Goal: Complete application form

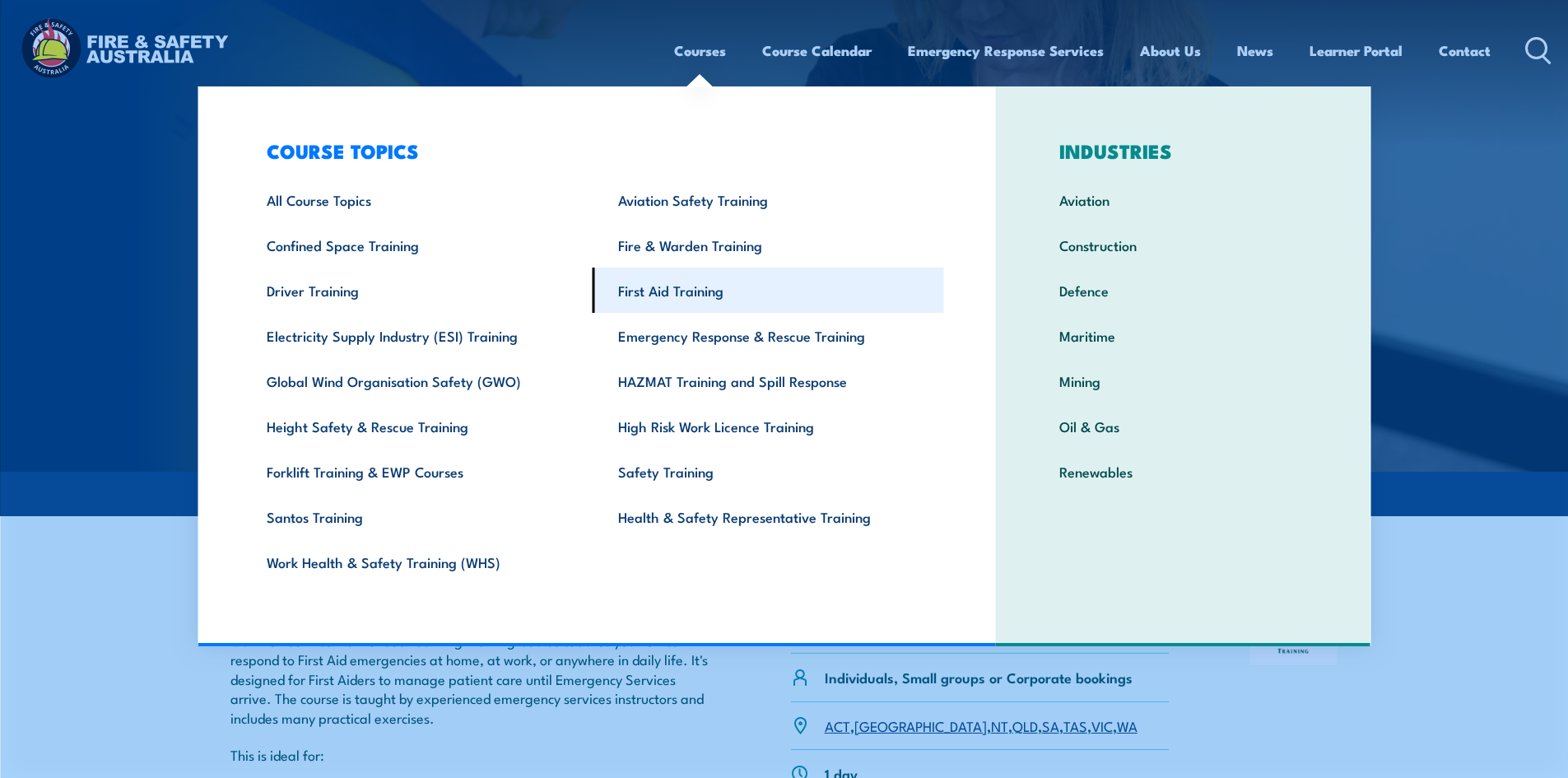
click at [672, 287] on link "First Aid Training" at bounding box center [768, 290] width 352 height 45
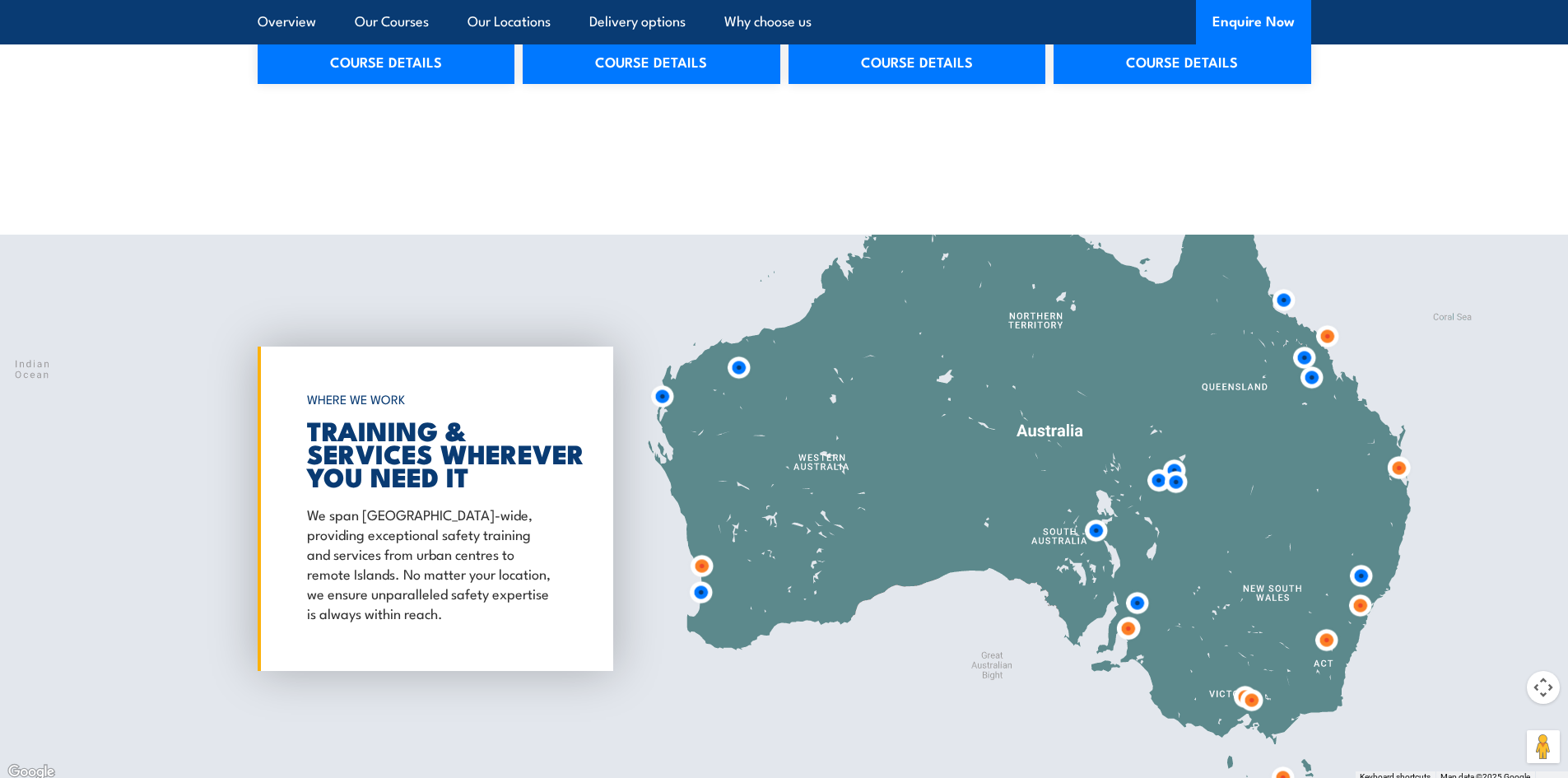
scroll to position [2964, 0]
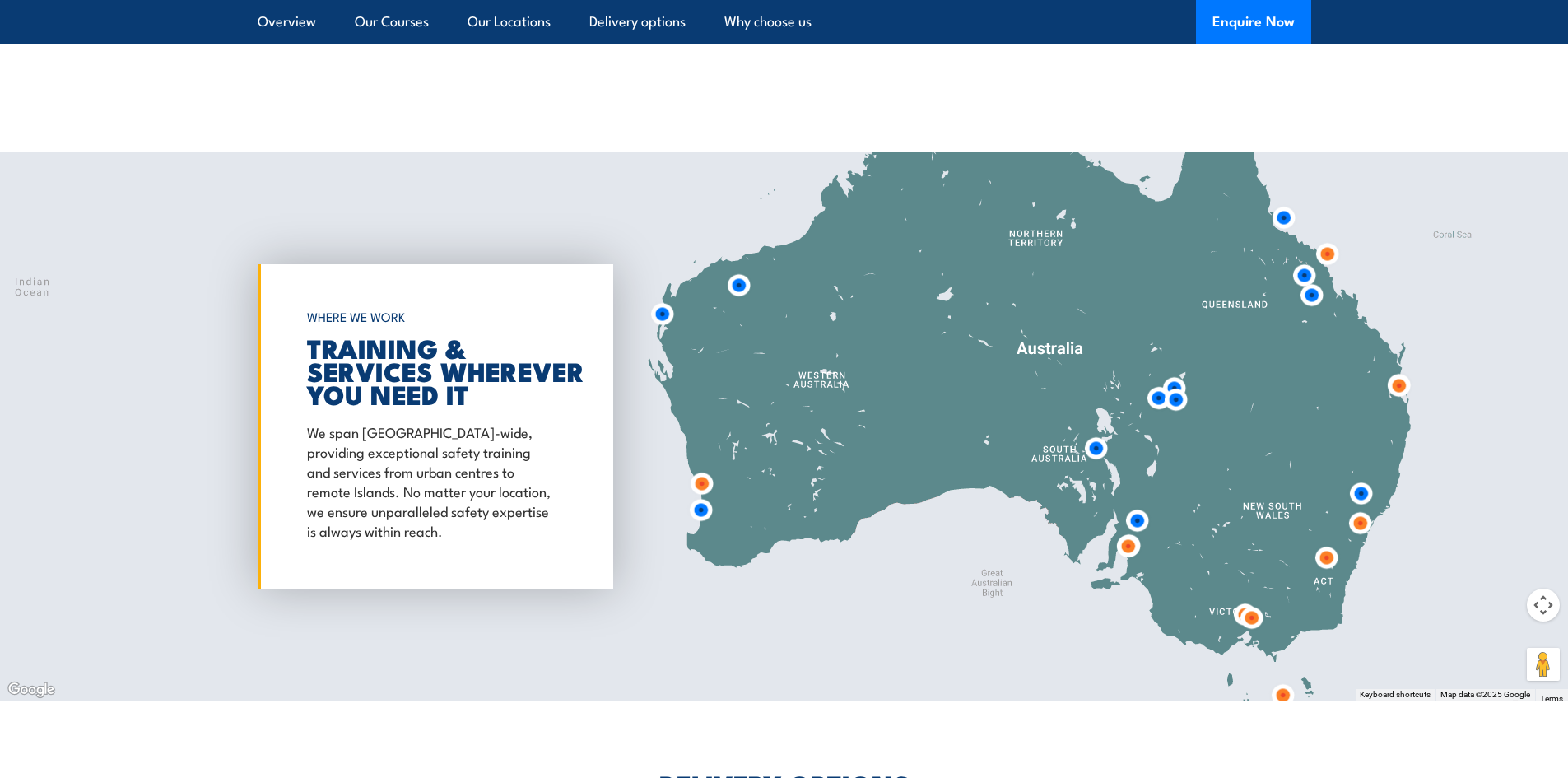
click at [658, 317] on img at bounding box center [661, 314] width 30 height 30
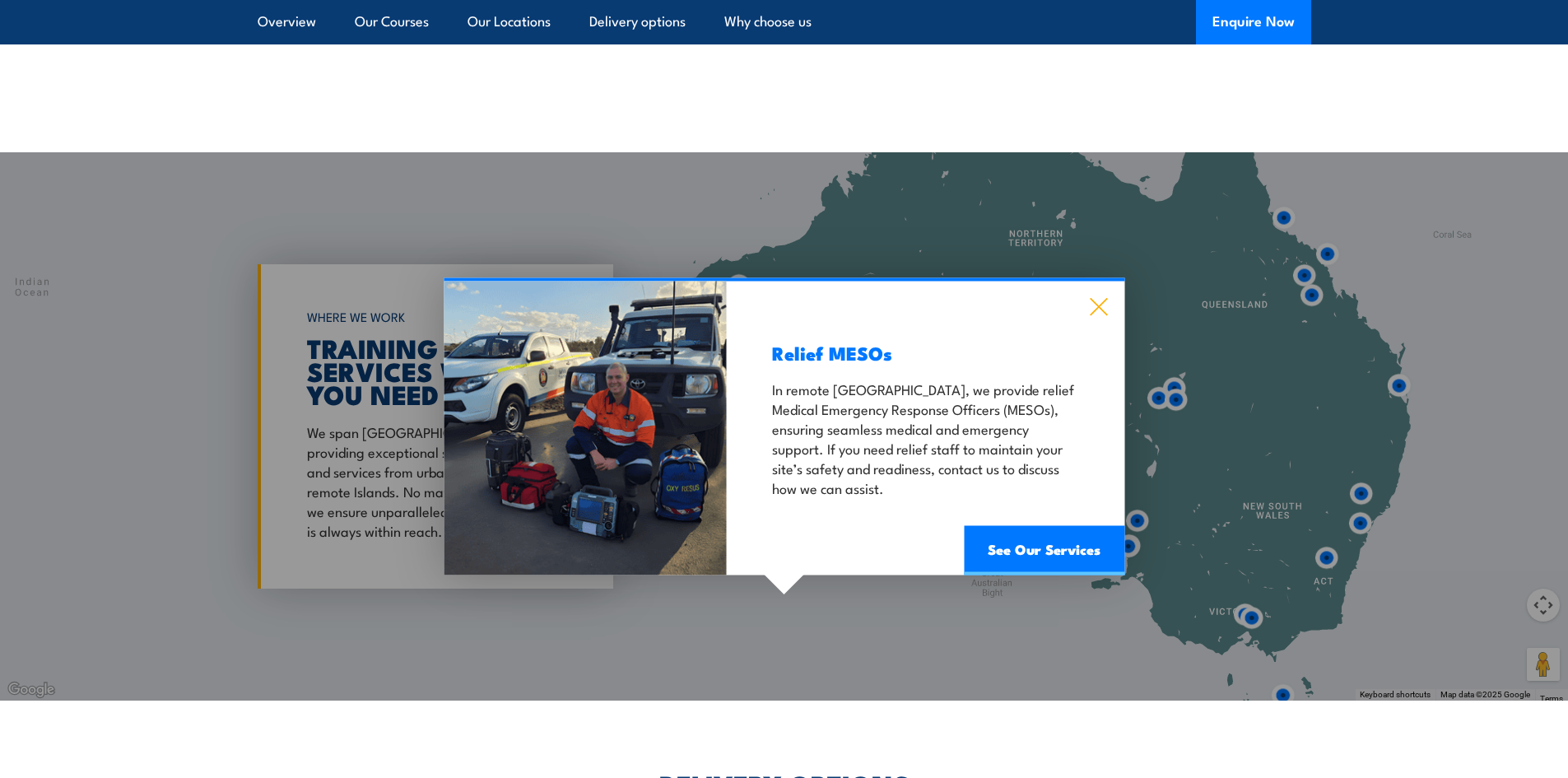
click at [1100, 306] on icon at bounding box center [1097, 306] width 17 height 17
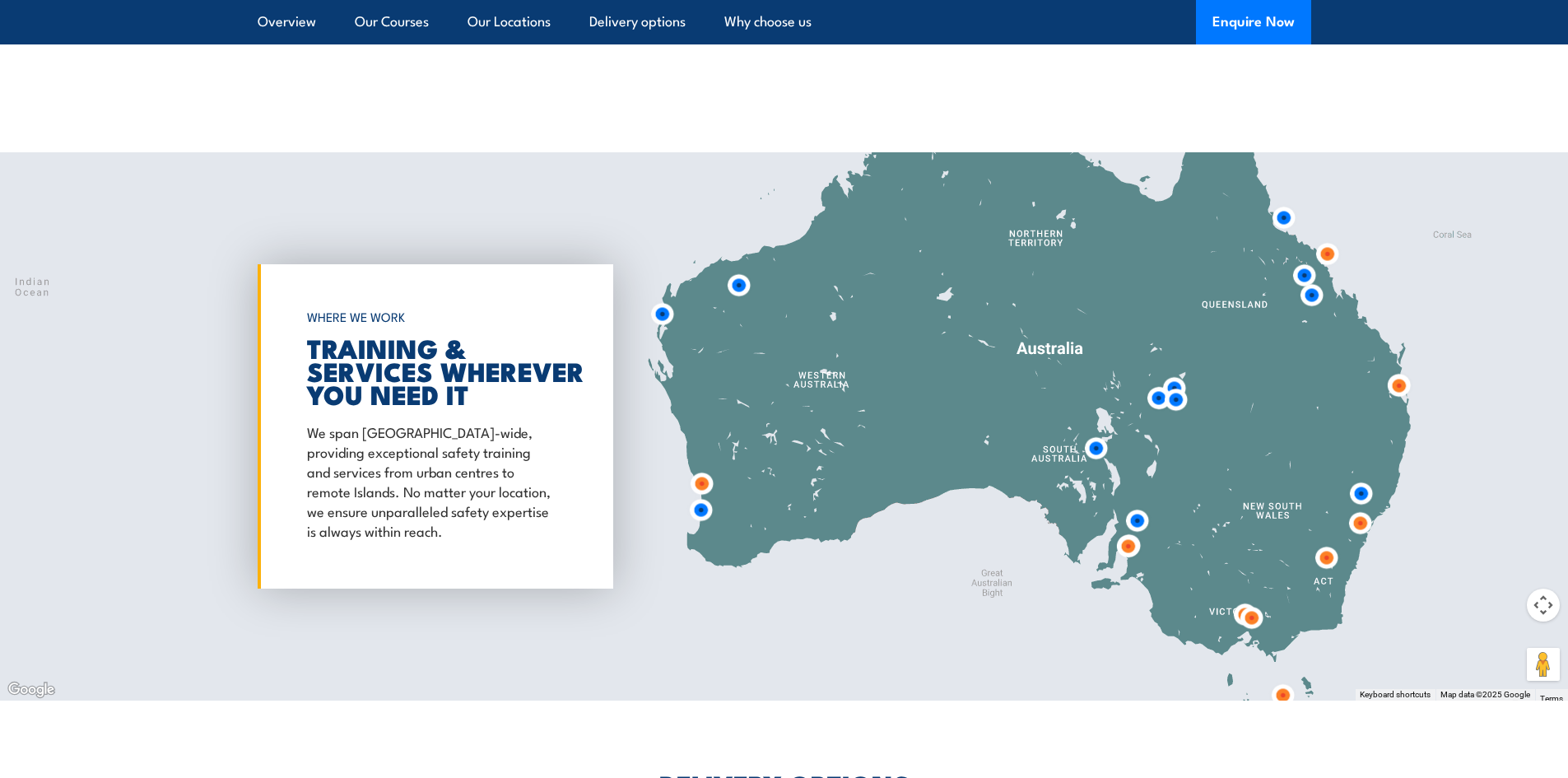
click at [701, 489] on img at bounding box center [701, 483] width 30 height 30
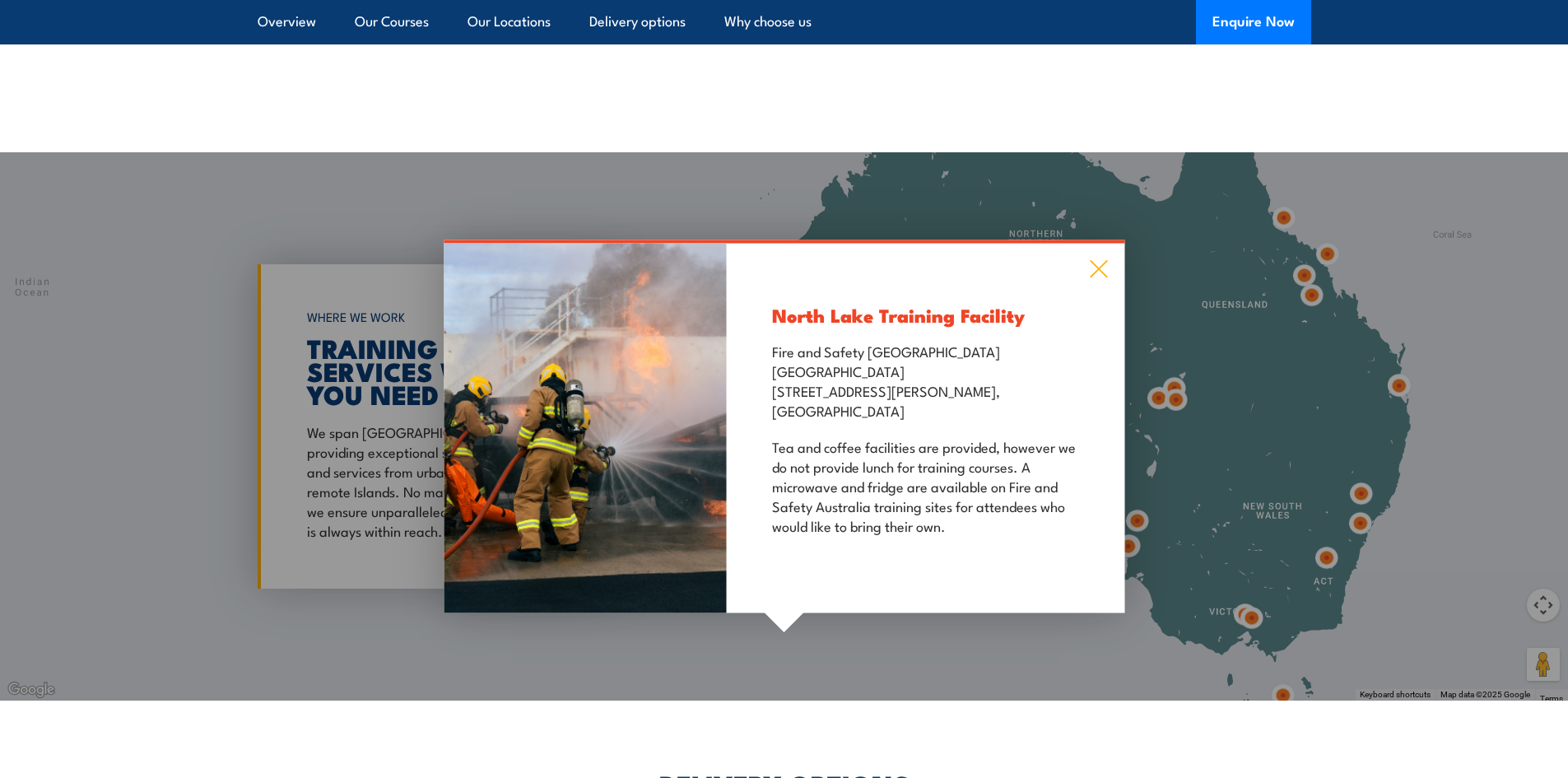
click at [1098, 268] on icon at bounding box center [1097, 269] width 17 height 17
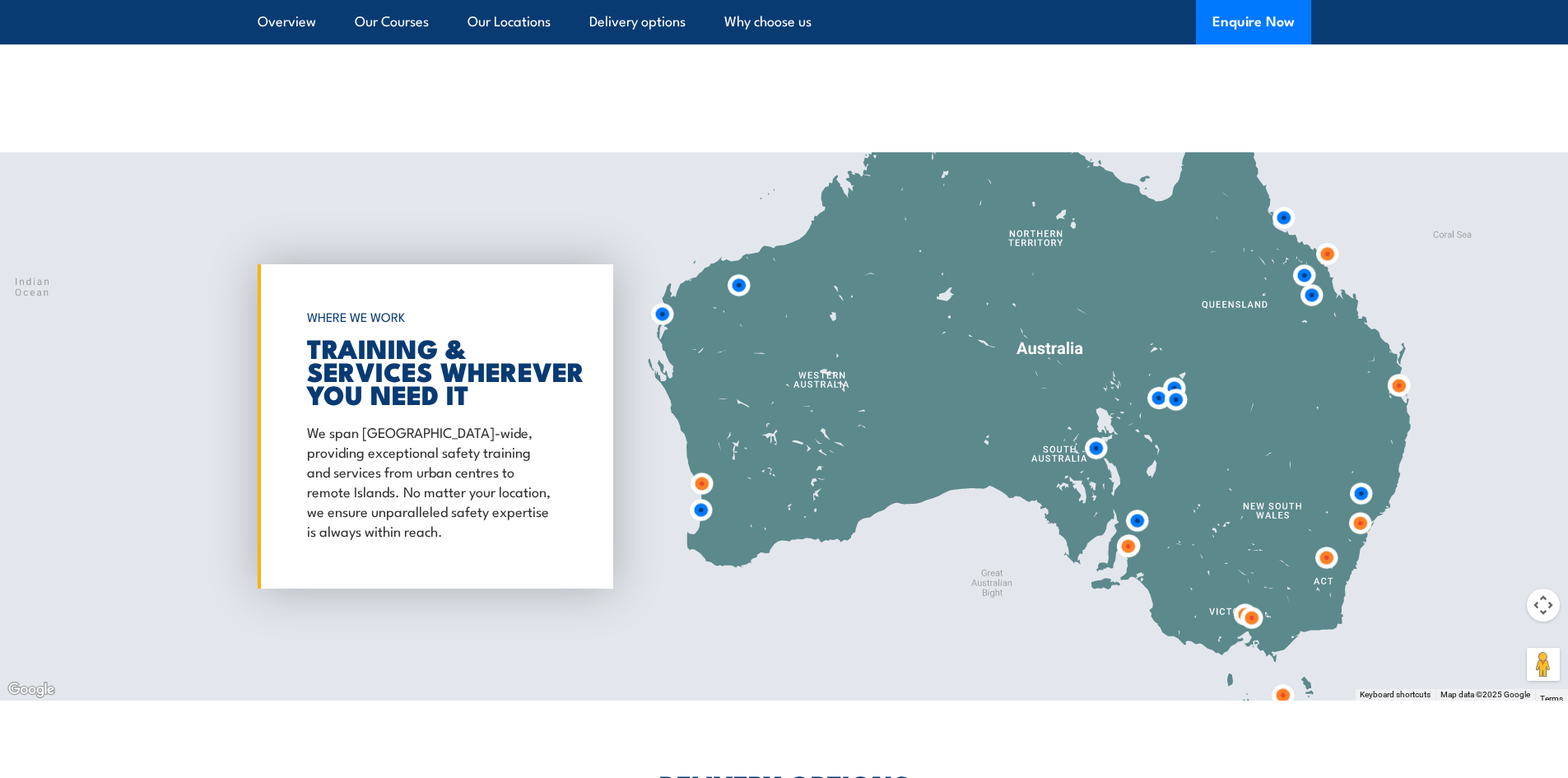
click at [701, 517] on img at bounding box center [701, 510] width 30 height 30
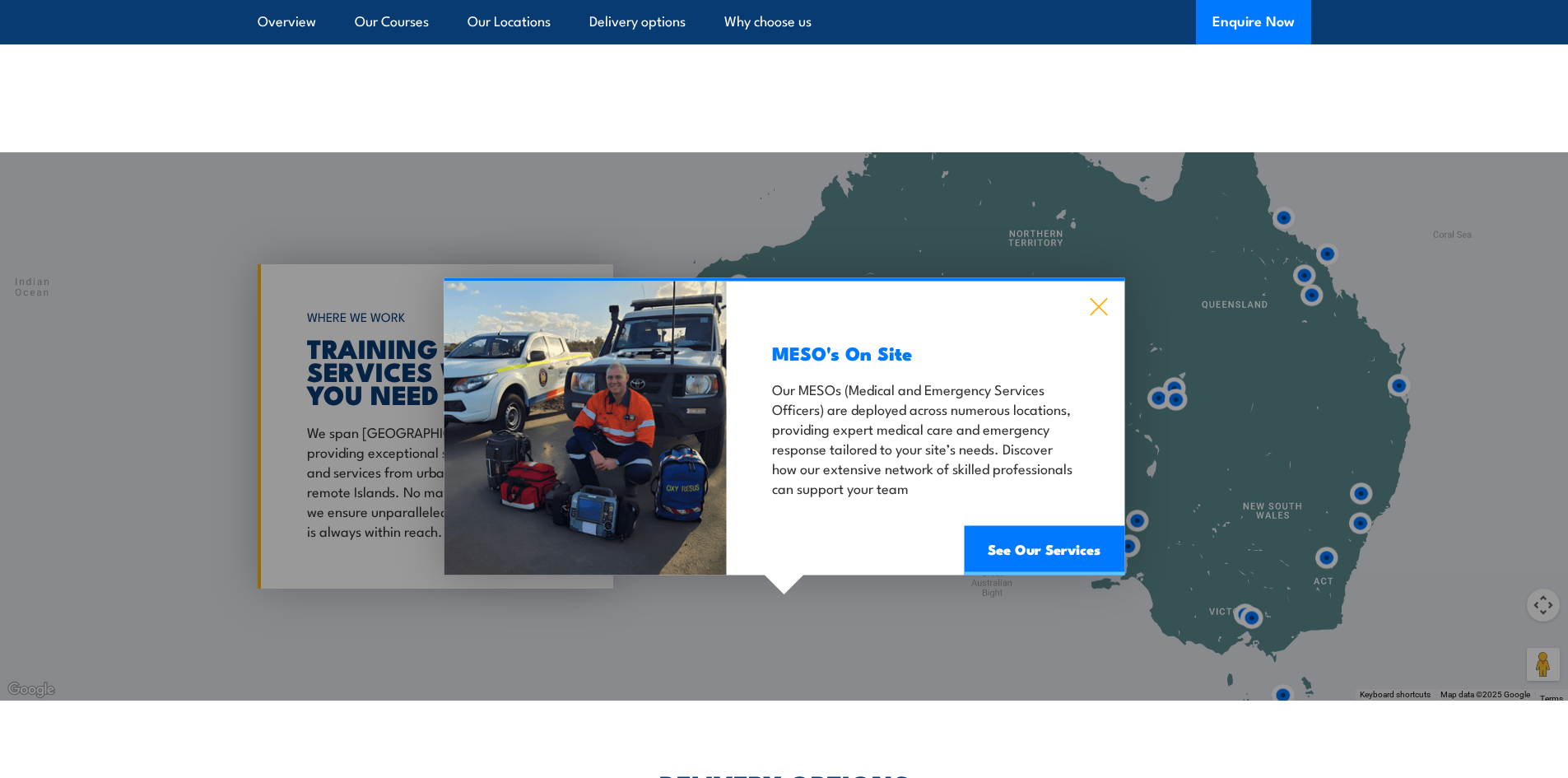
click at [1099, 306] on icon at bounding box center [1097, 306] width 17 height 17
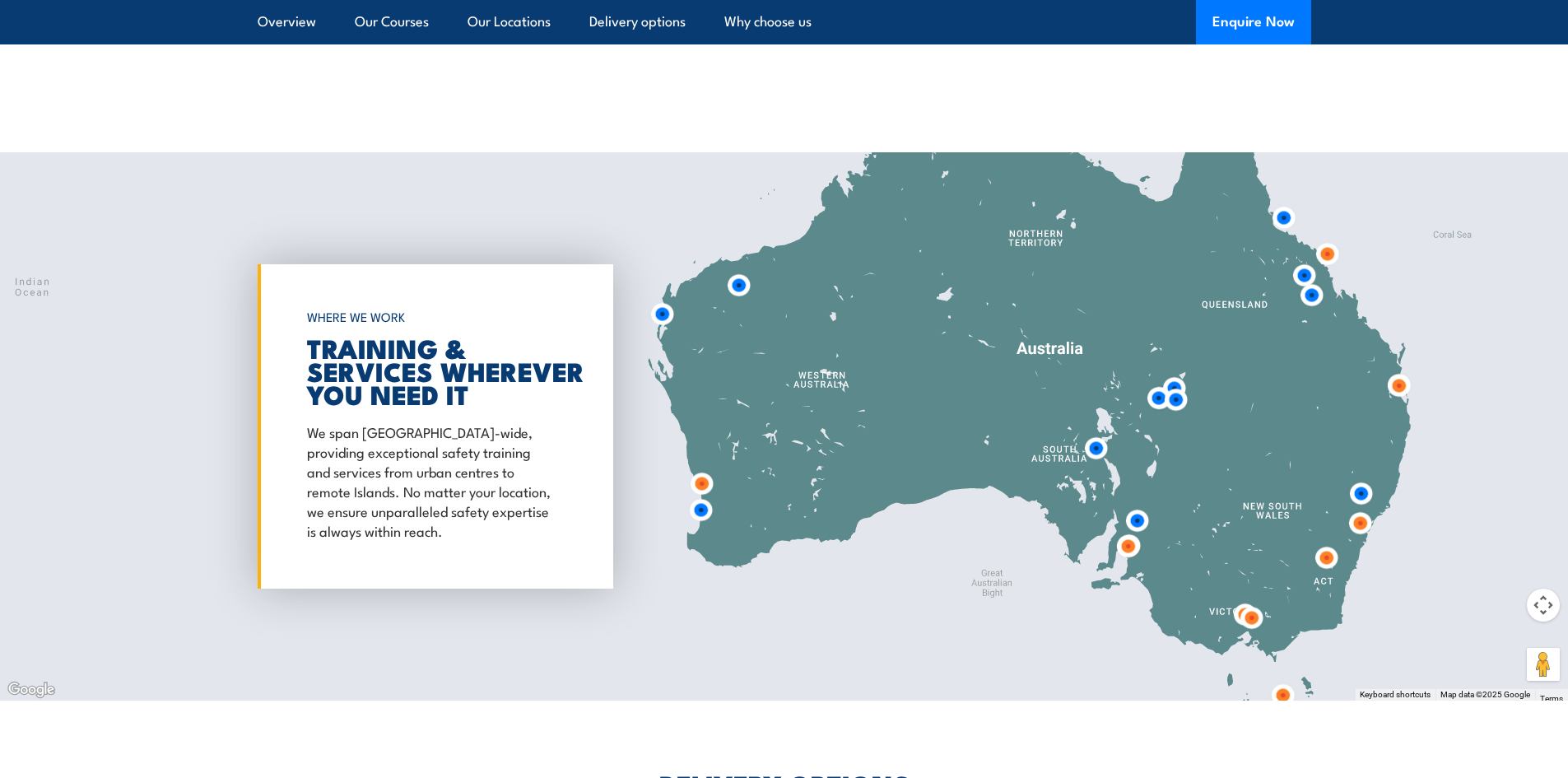
scroll to position [3045, 0]
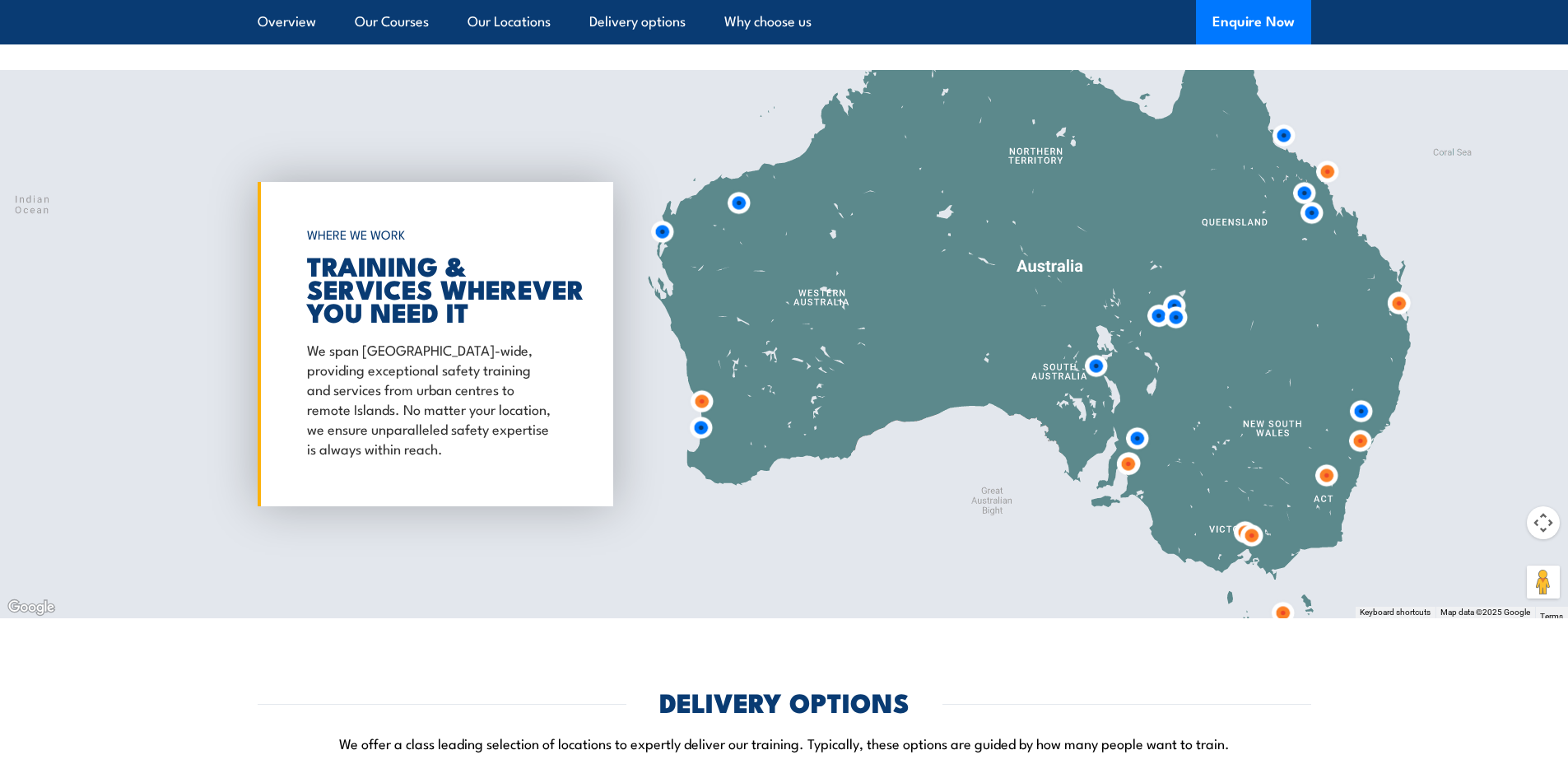
click at [1243, 542] on img at bounding box center [1251, 536] width 30 height 30
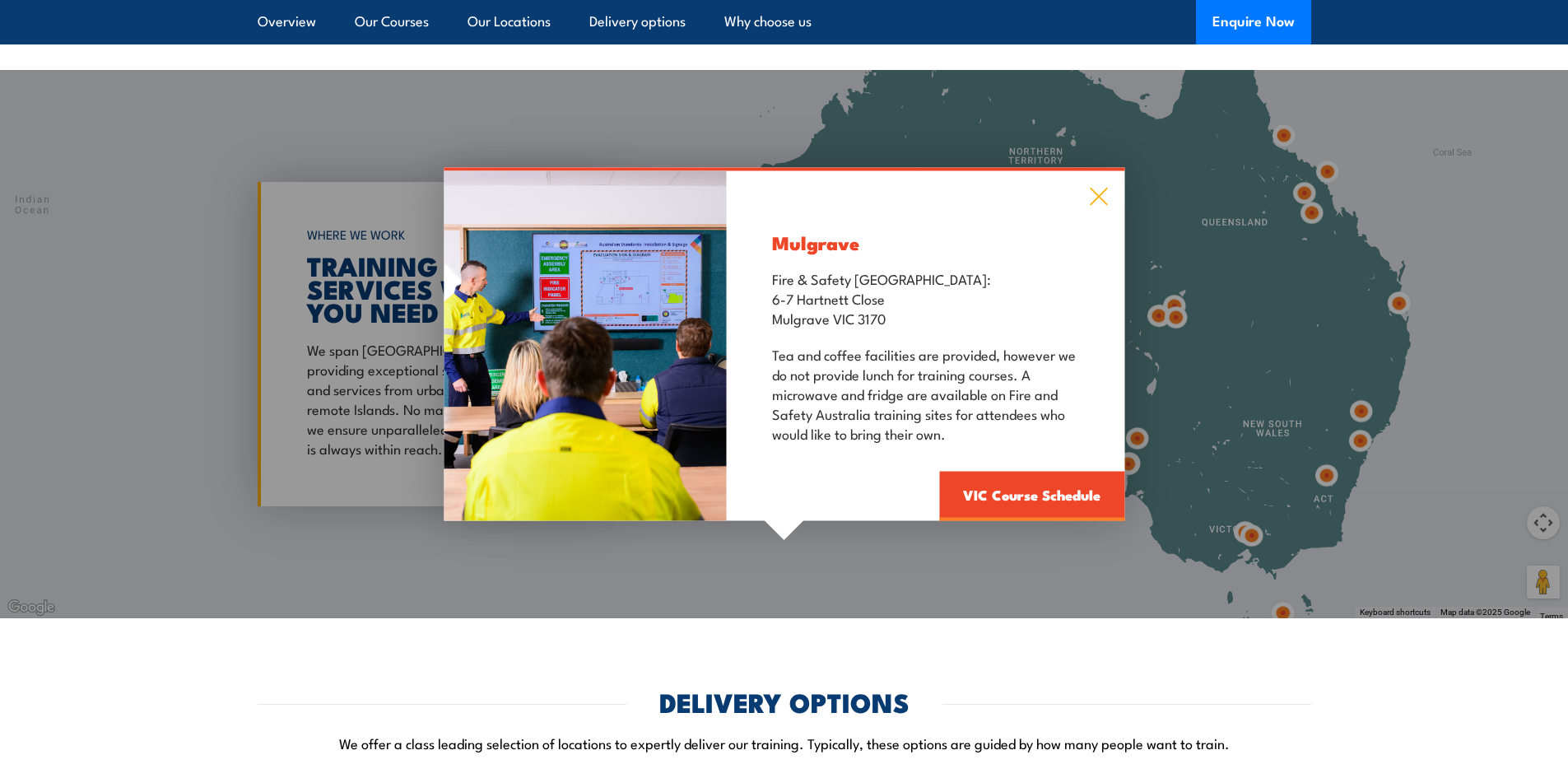
click at [1090, 199] on icon at bounding box center [1097, 196] width 19 height 18
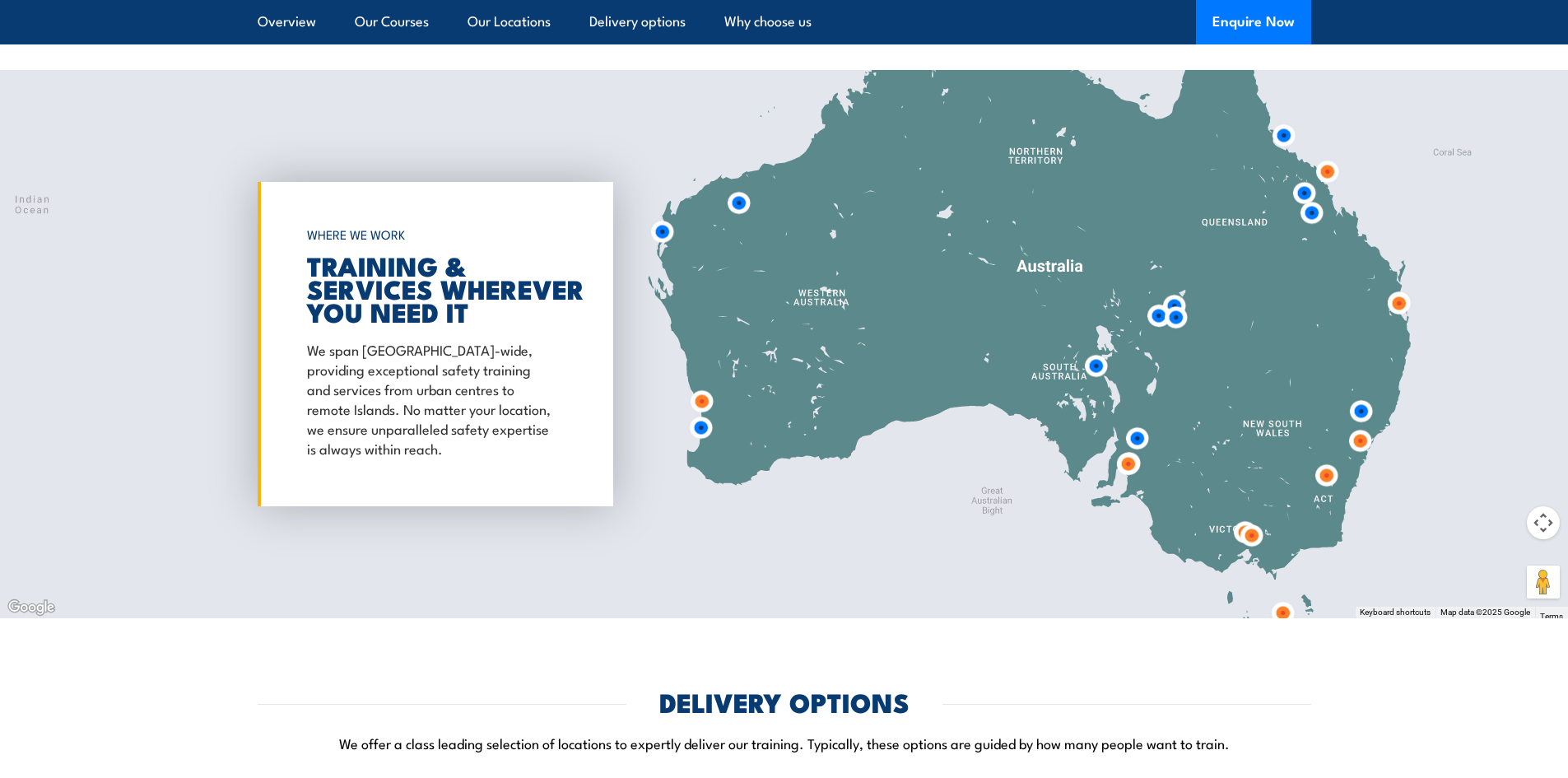
click at [1237, 527] on img at bounding box center [1251, 536] width 30 height 30
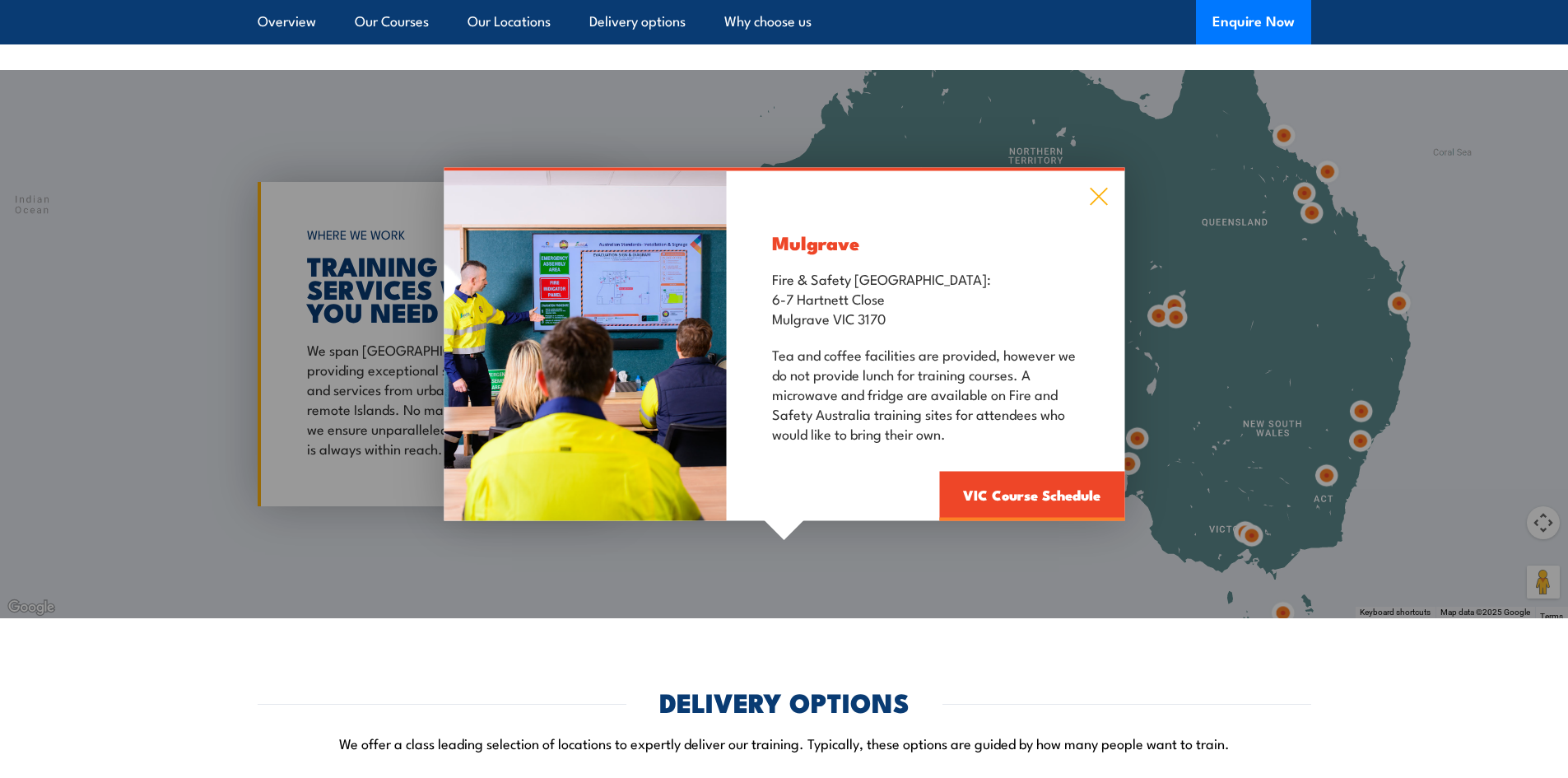
click at [1105, 200] on icon at bounding box center [1097, 196] width 19 height 18
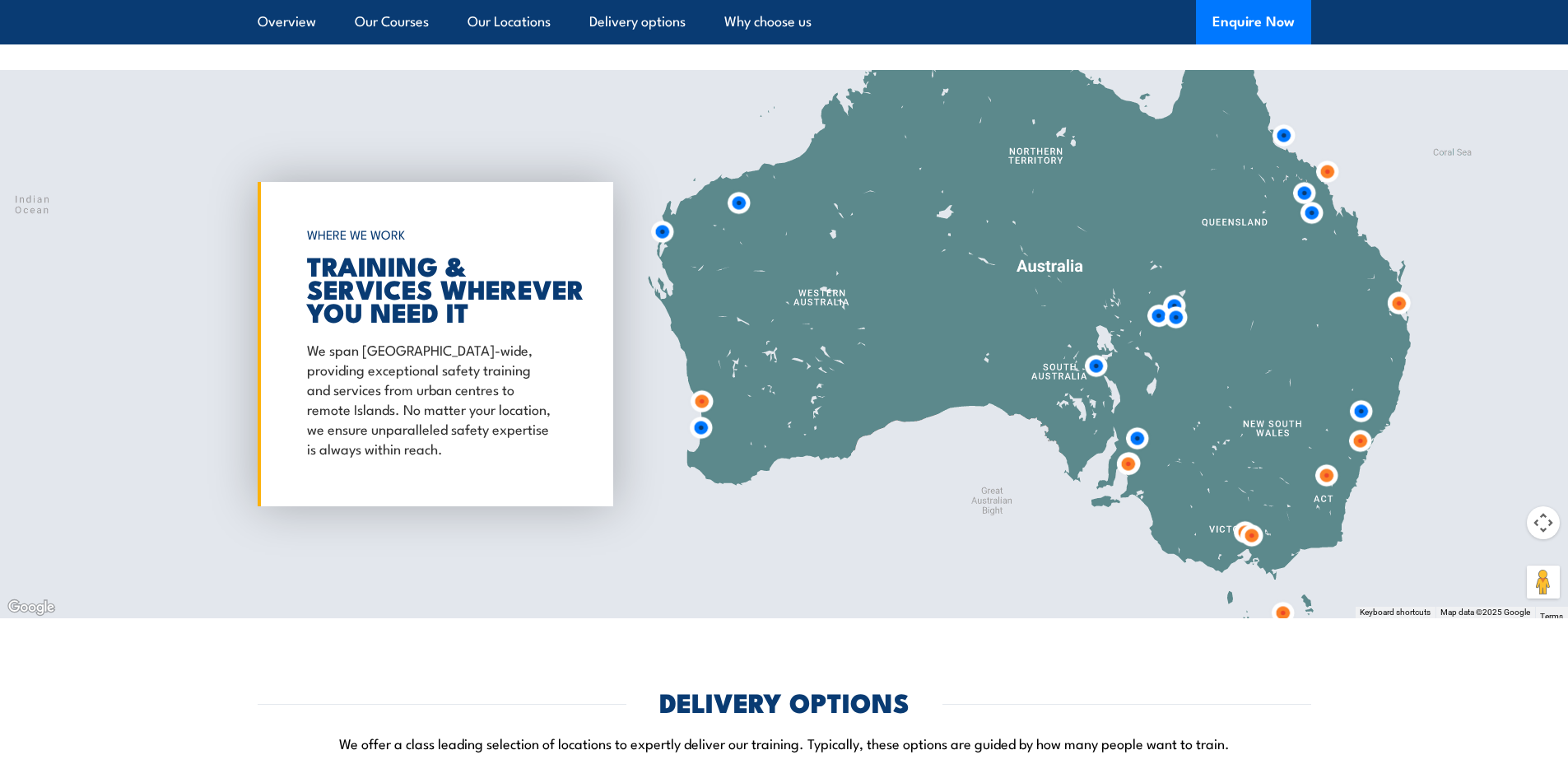
click at [1358, 449] on img at bounding box center [1359, 441] width 30 height 30
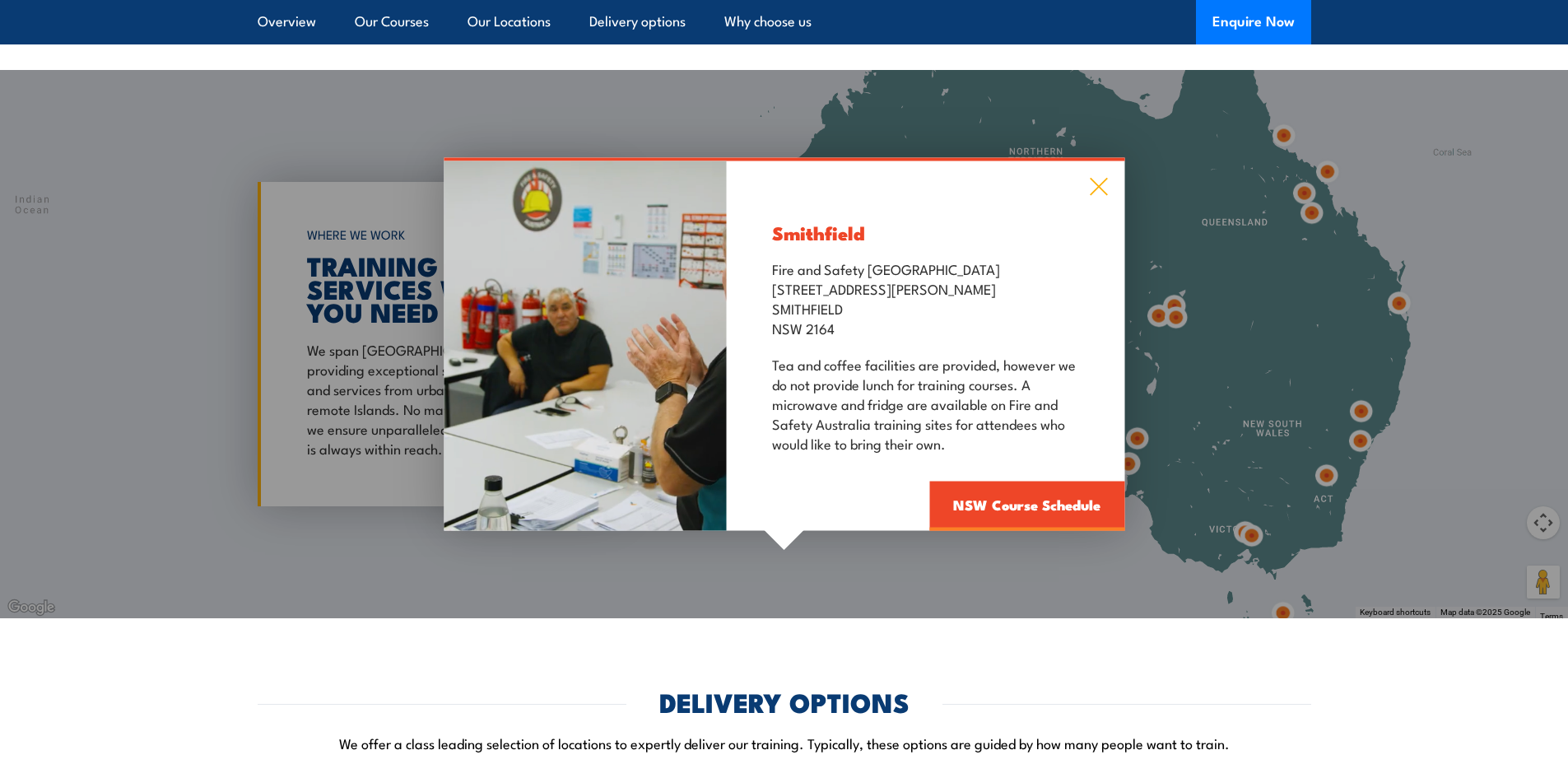
click at [1097, 184] on icon at bounding box center [1097, 187] width 19 height 18
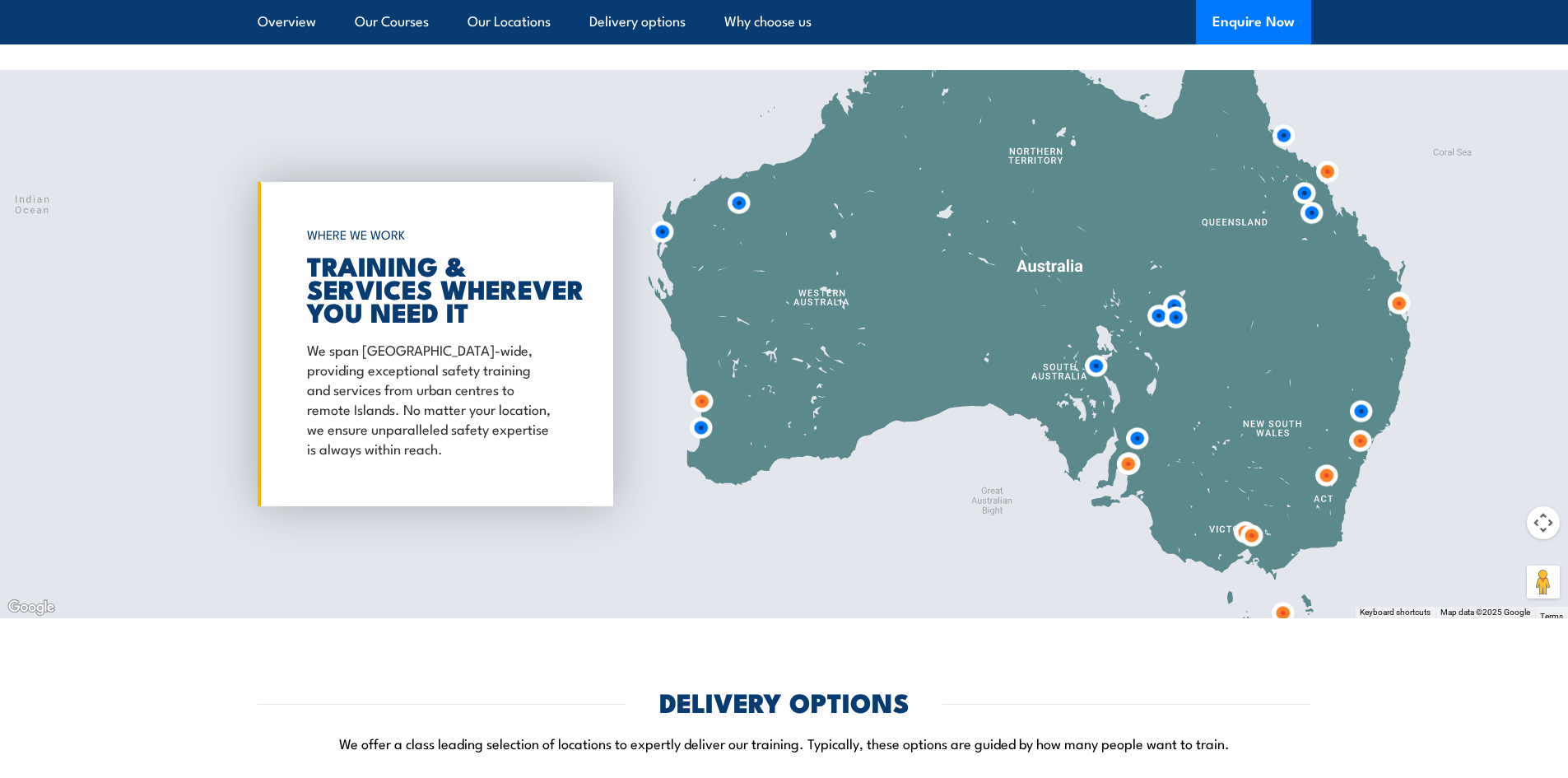
click at [1322, 472] on img at bounding box center [1326, 475] width 30 height 30
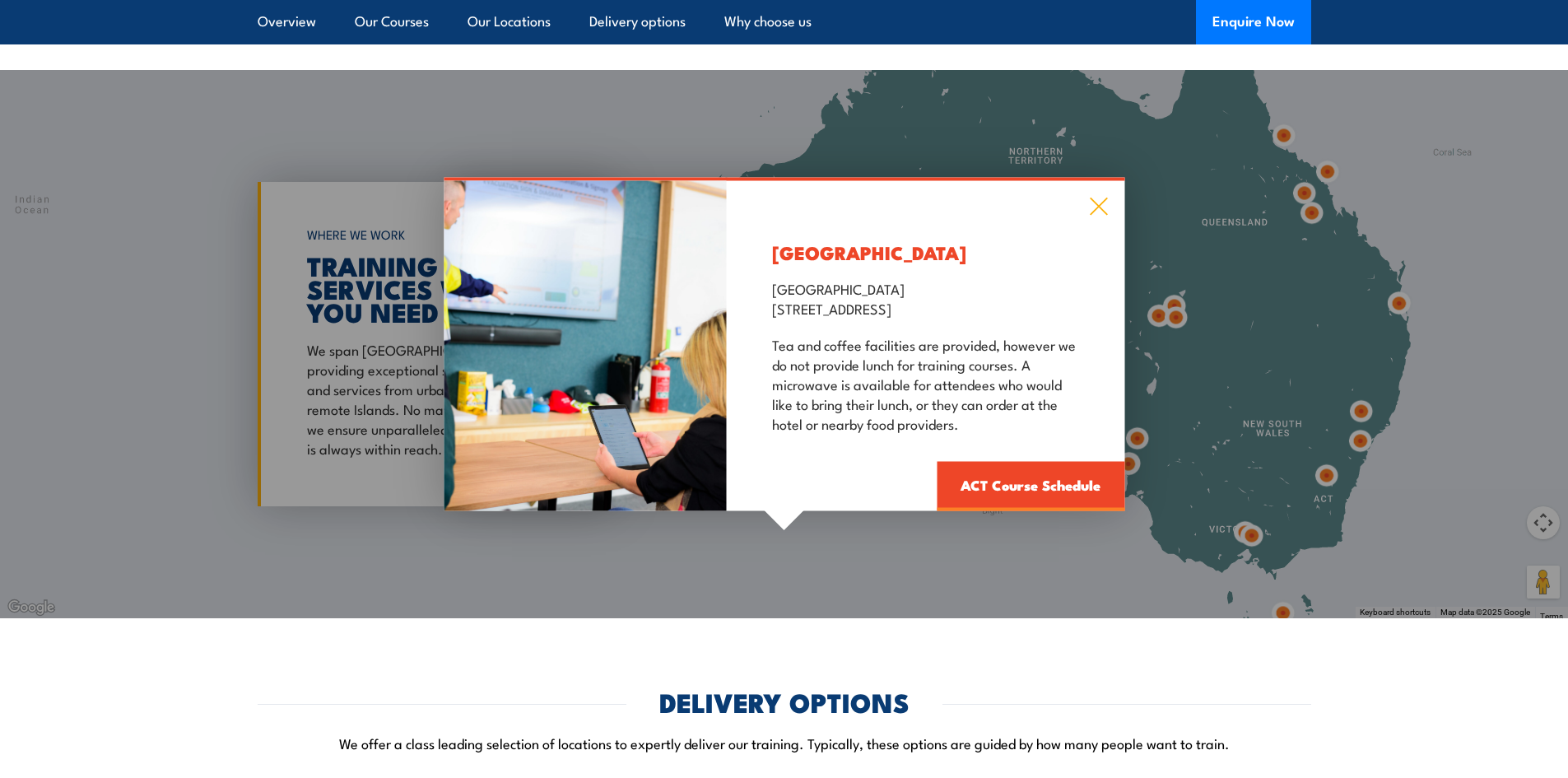
click at [1100, 201] on icon at bounding box center [1097, 206] width 19 height 18
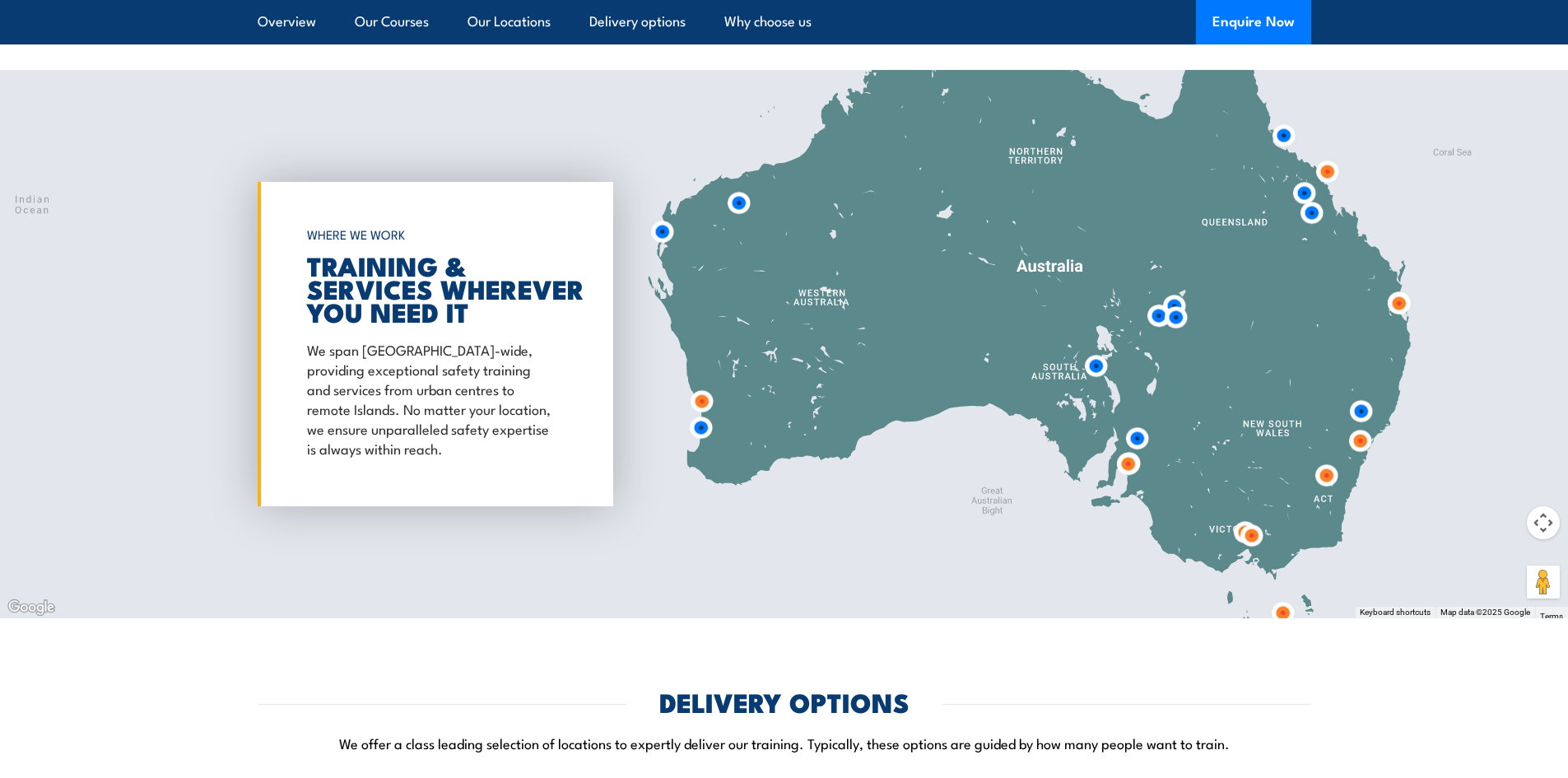
click at [1177, 317] on img at bounding box center [1176, 317] width 30 height 30
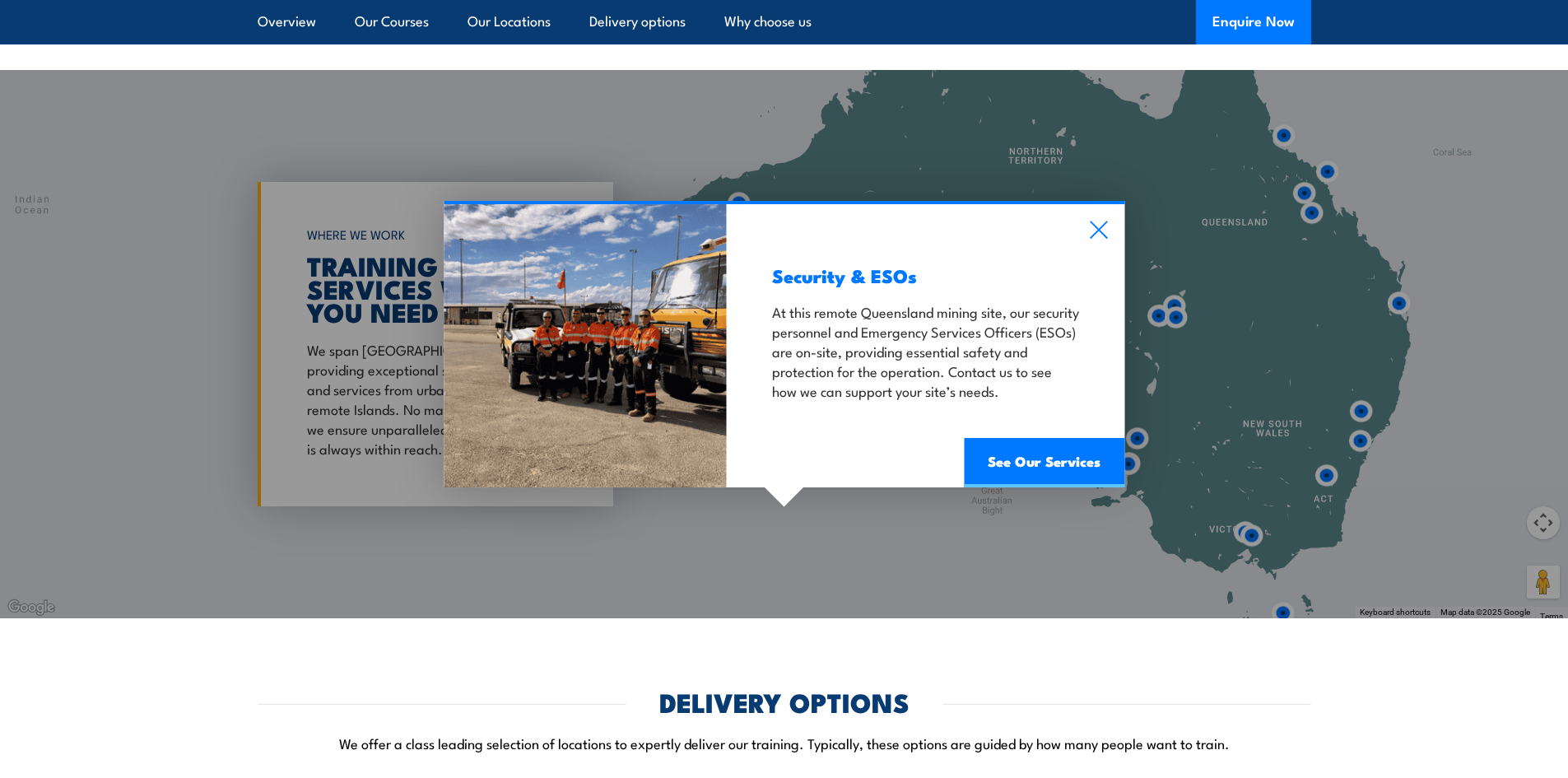
click at [1174, 306] on div "Security & ESOs At this remote Queensland mining site, our security personnel a…" at bounding box center [784, 344] width 1568 height 548
click at [1100, 232] on icon at bounding box center [1097, 229] width 17 height 17
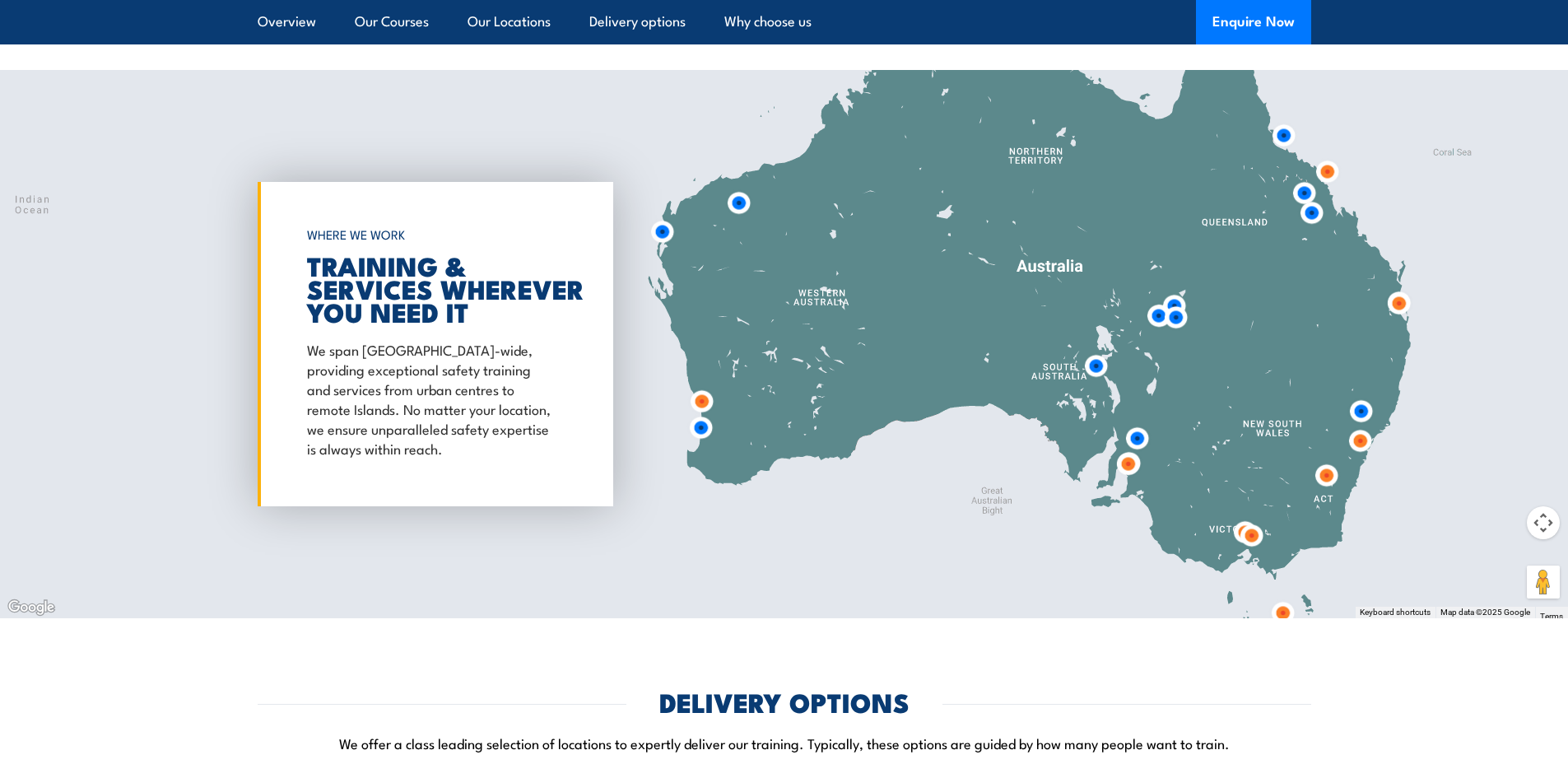
click at [1154, 317] on img at bounding box center [1158, 315] width 30 height 30
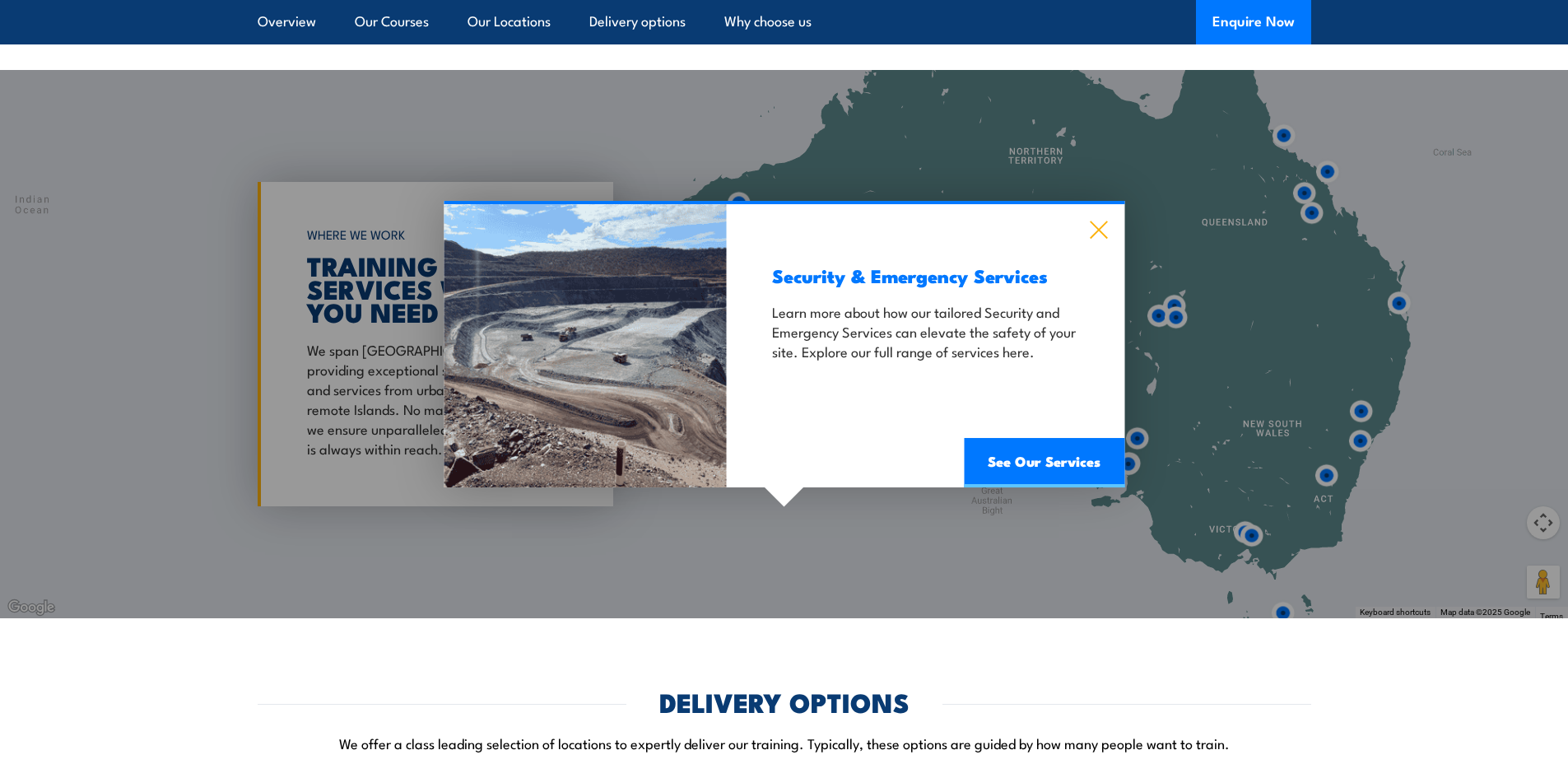
click at [1098, 231] on icon at bounding box center [1097, 229] width 17 height 17
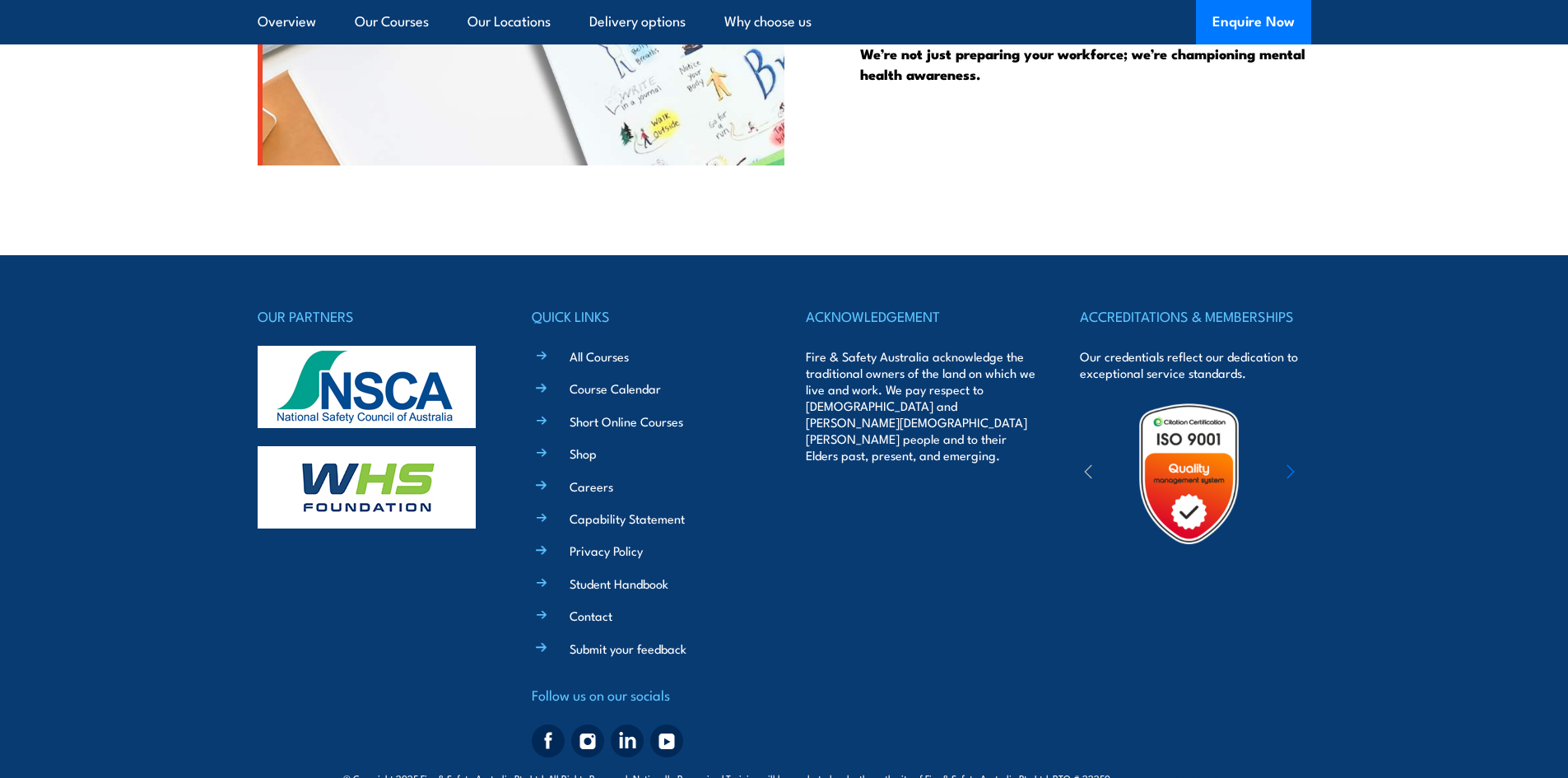
scroll to position [4974, 0]
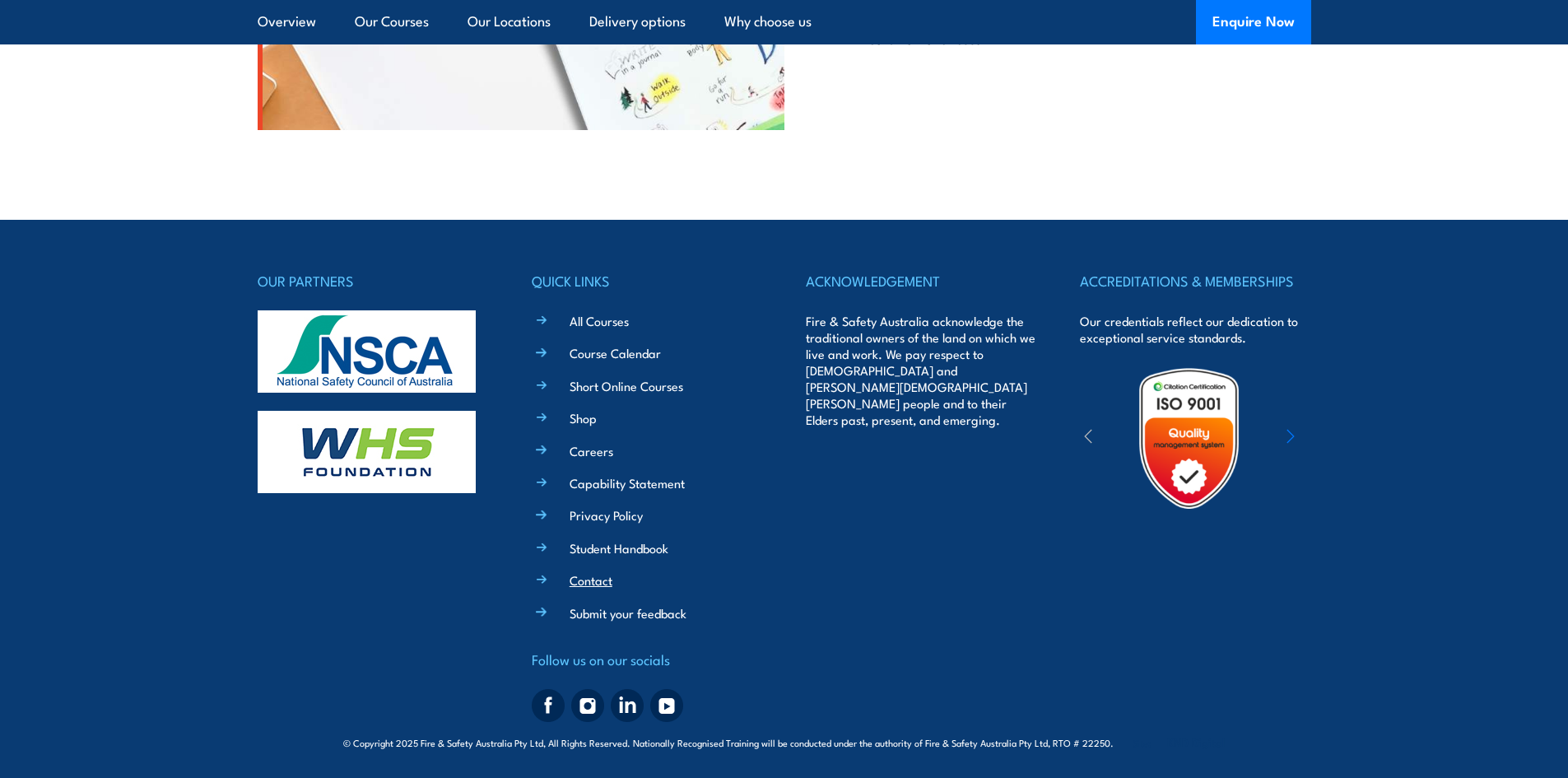
click at [593, 575] on link "Contact" at bounding box center [590, 579] width 43 height 17
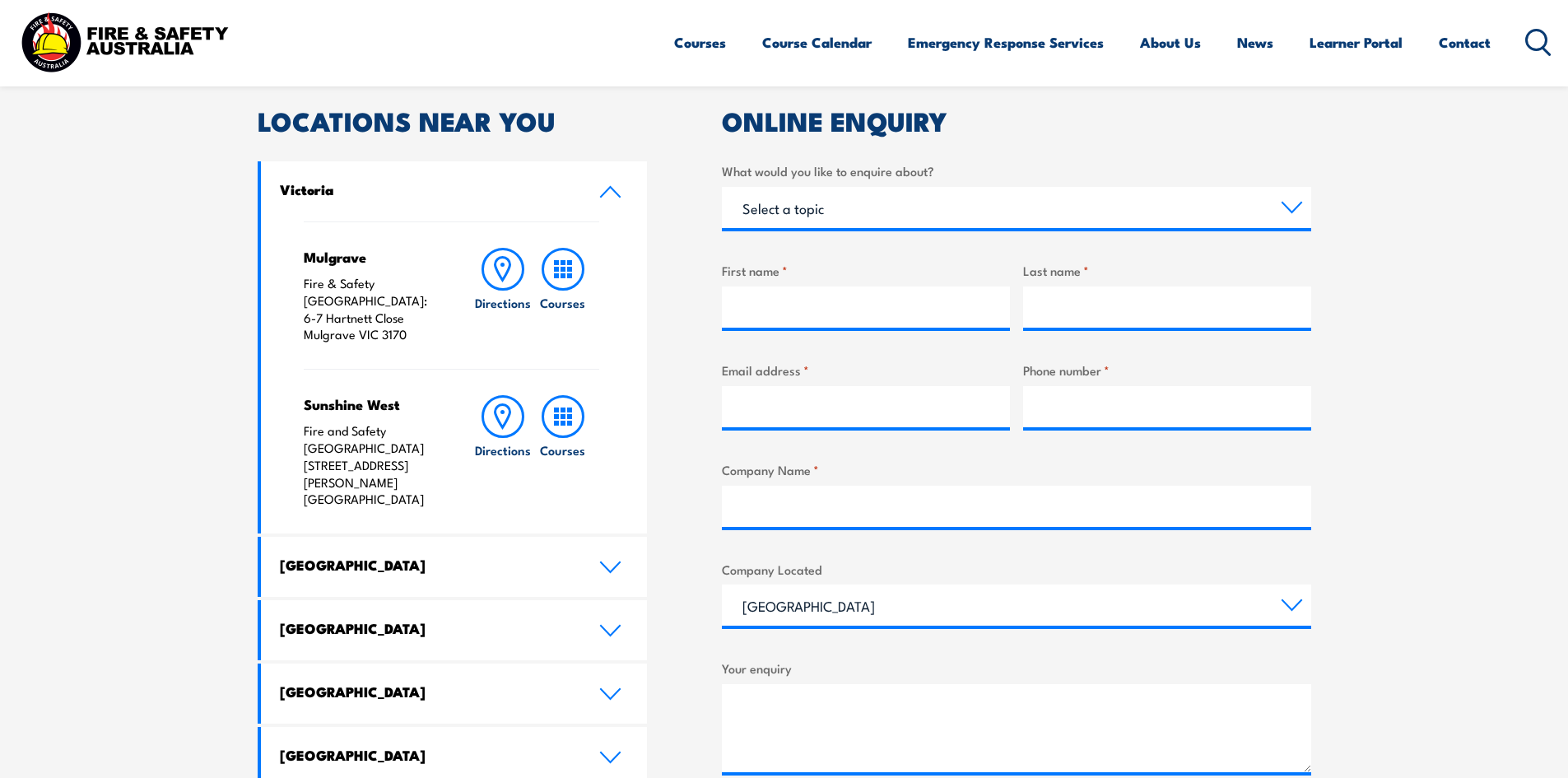
scroll to position [411, 0]
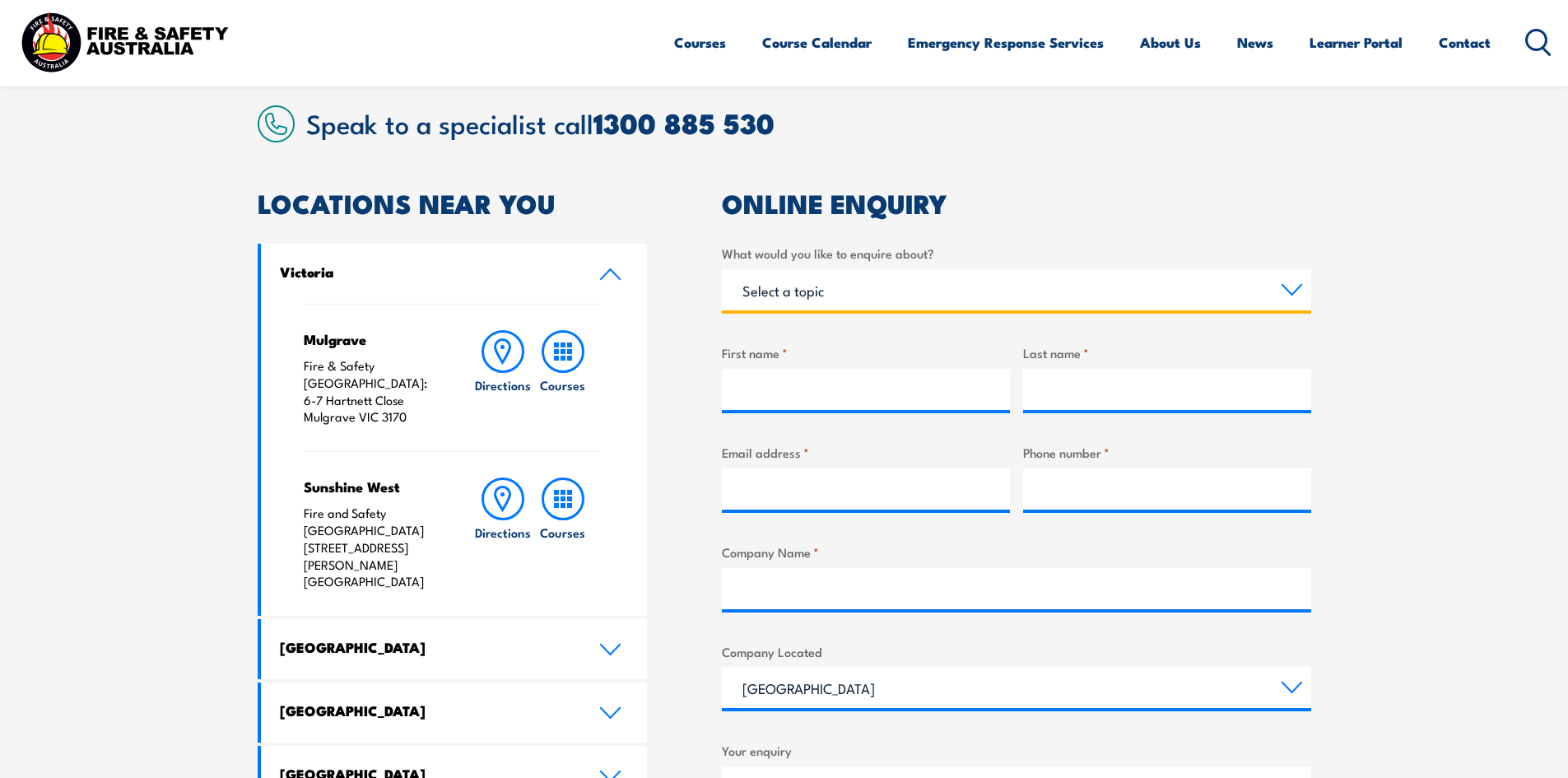
click at [782, 286] on select "Select a topic Training Emergency Response Services General Enquiry" at bounding box center [1017, 290] width 590 height 41
select select "Training"
click at [722, 269] on select "Select a topic Training Emergency Response Services General Enquiry" at bounding box center [1017, 290] width 590 height 41
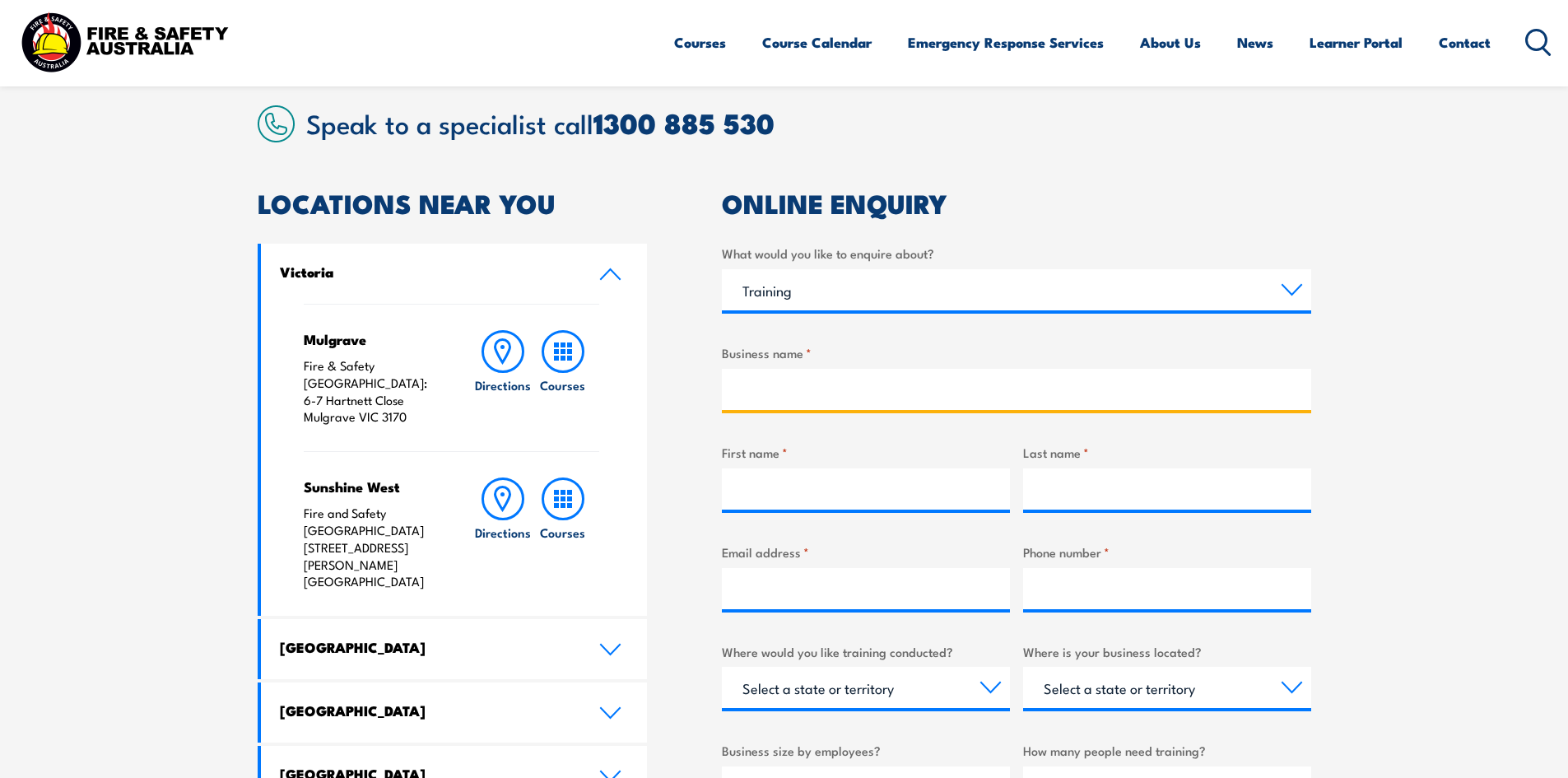
click at [784, 388] on input "Business name *" at bounding box center [1017, 389] width 590 height 41
type input "BASF Australia Ltd"
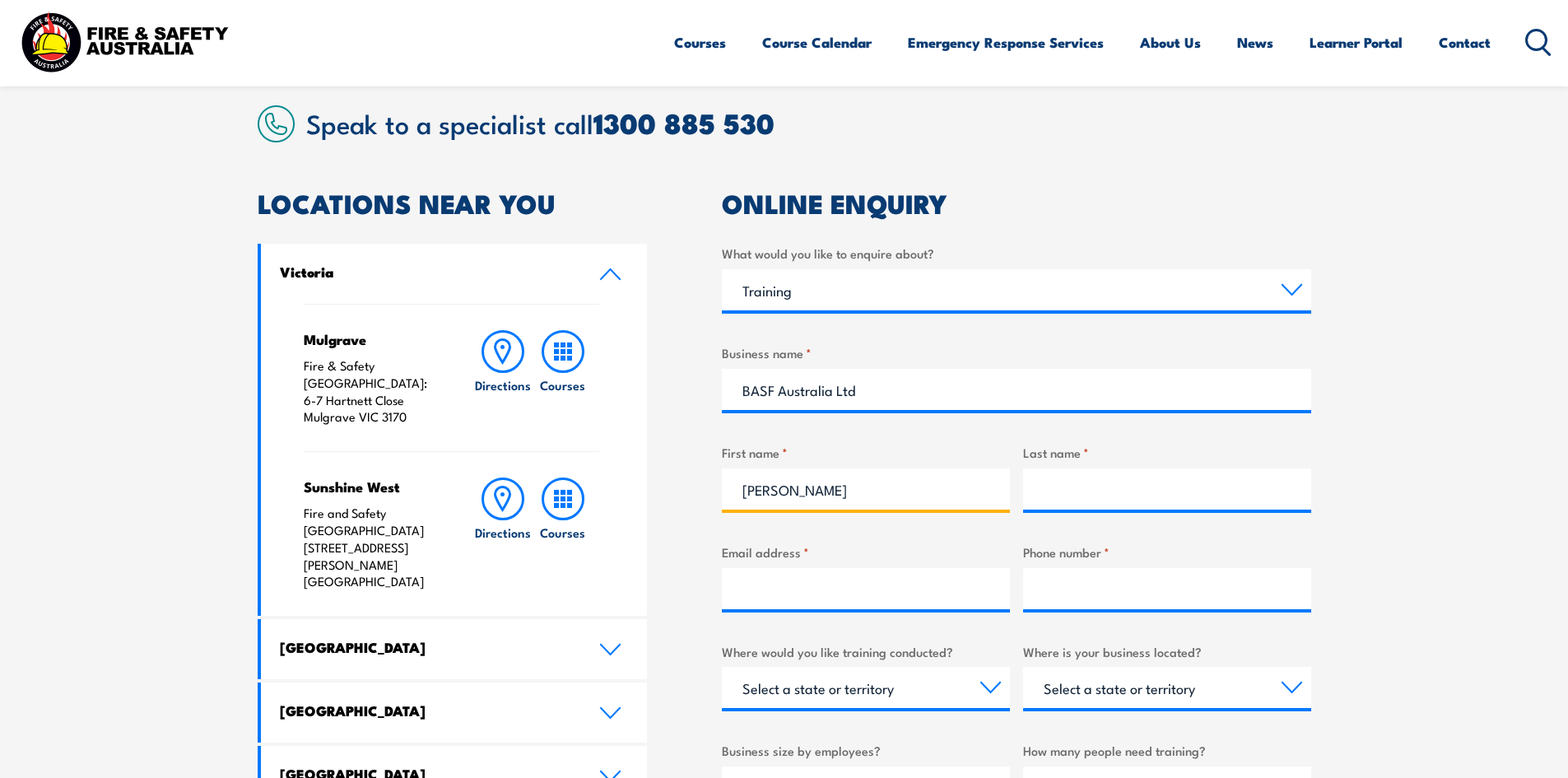
type input "[PERSON_NAME]"
type input "Passfield"
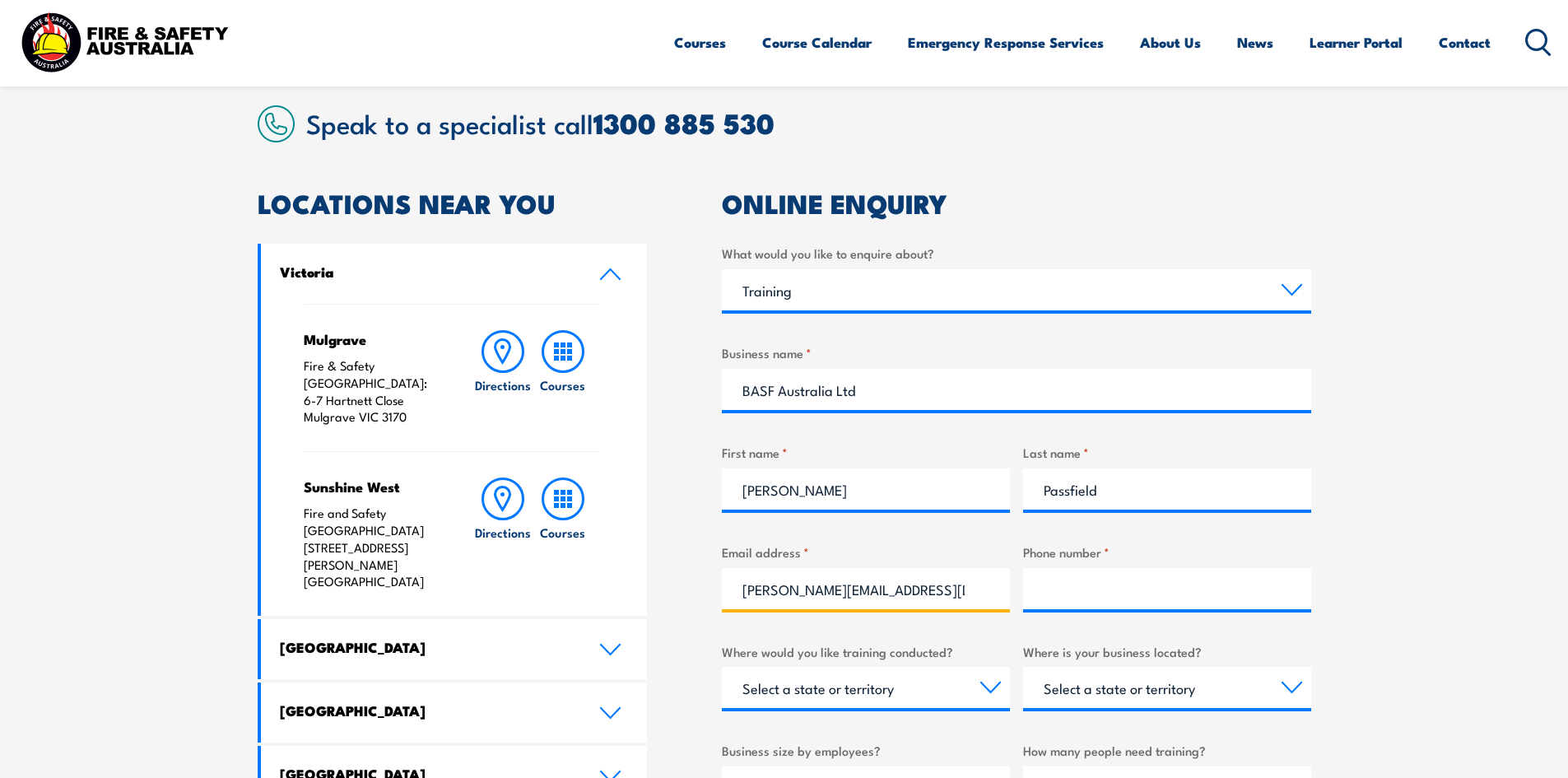
type input "[PERSON_NAME][EMAIL_ADDRESS][DOMAIN_NAME]"
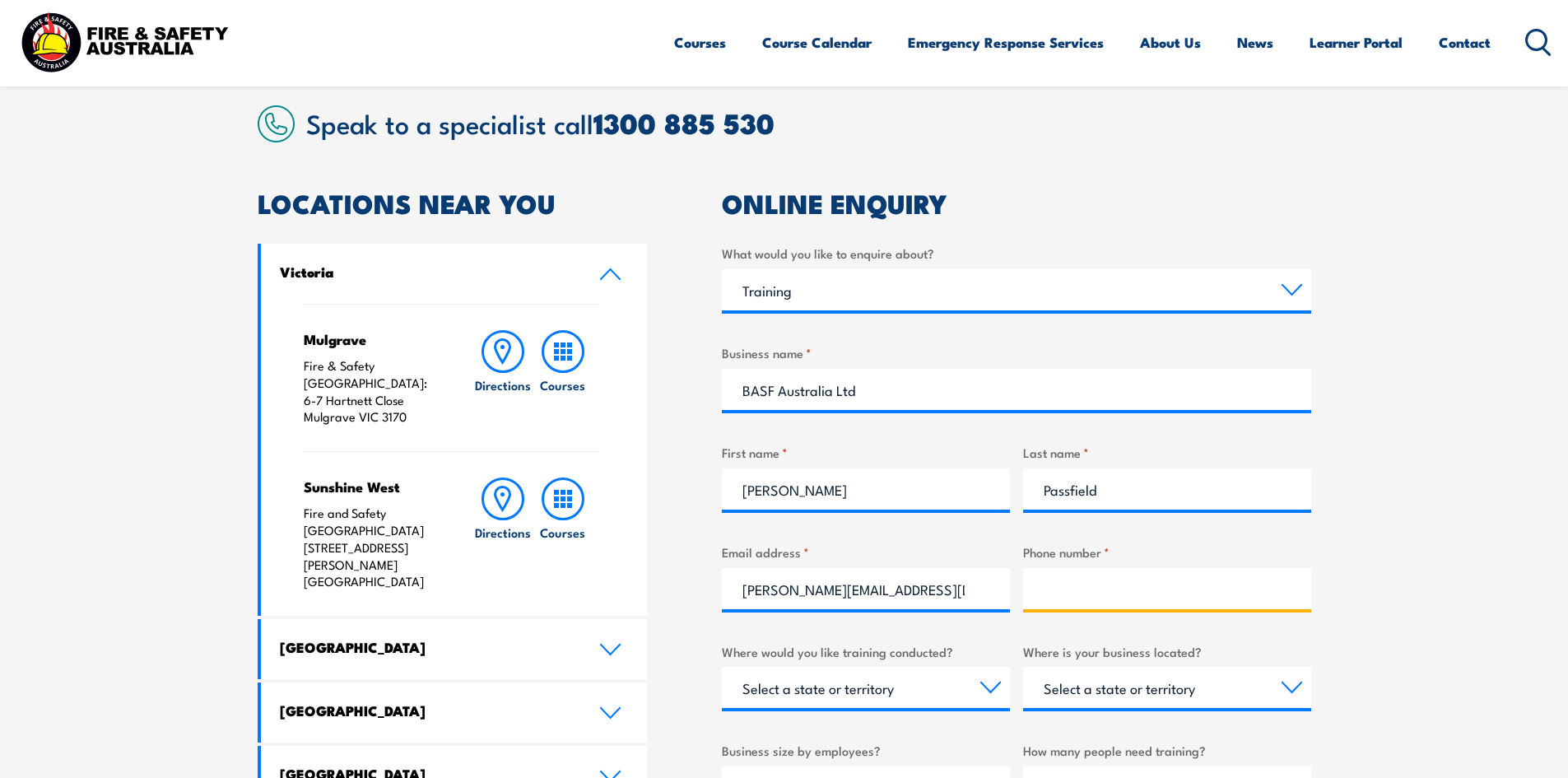
paste input "0499 394 834"
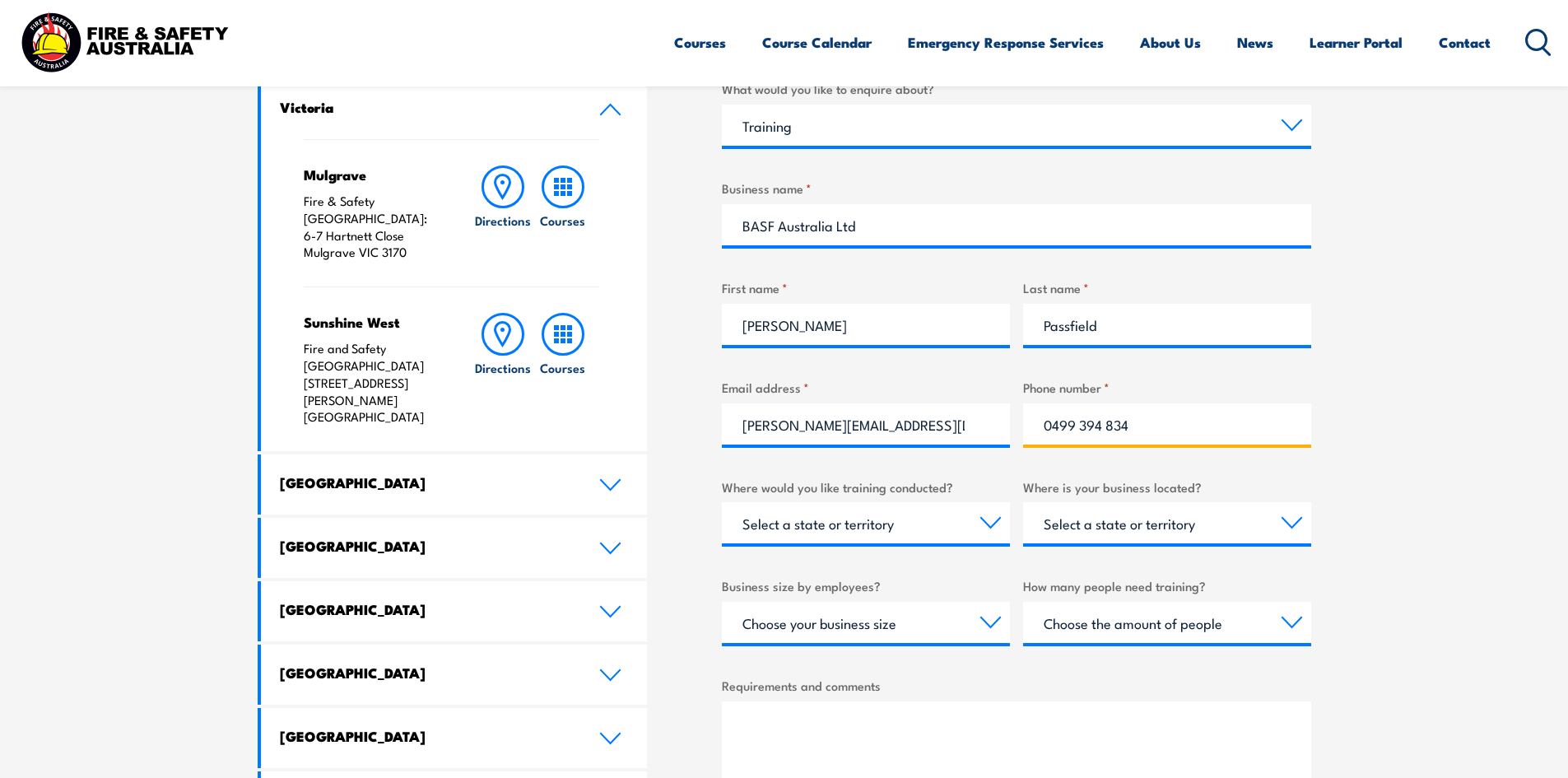
type input "0499 394 834"
click at [804, 520] on select "Select a state or territory Nationally - multiple locations QLD NSW VIC SA ACT …" at bounding box center [866, 522] width 288 height 41
select select "Nationally - multiple locations"
click at [722, 502] on select "Select a state or territory Nationally - multiple locations QLD NSW VIC SA ACT …" at bounding box center [866, 522] width 288 height 41
click at [1094, 526] on select "Select a state or territory QLD NSW VIC SA ACT WA TAS NT" at bounding box center [1167, 522] width 288 height 41
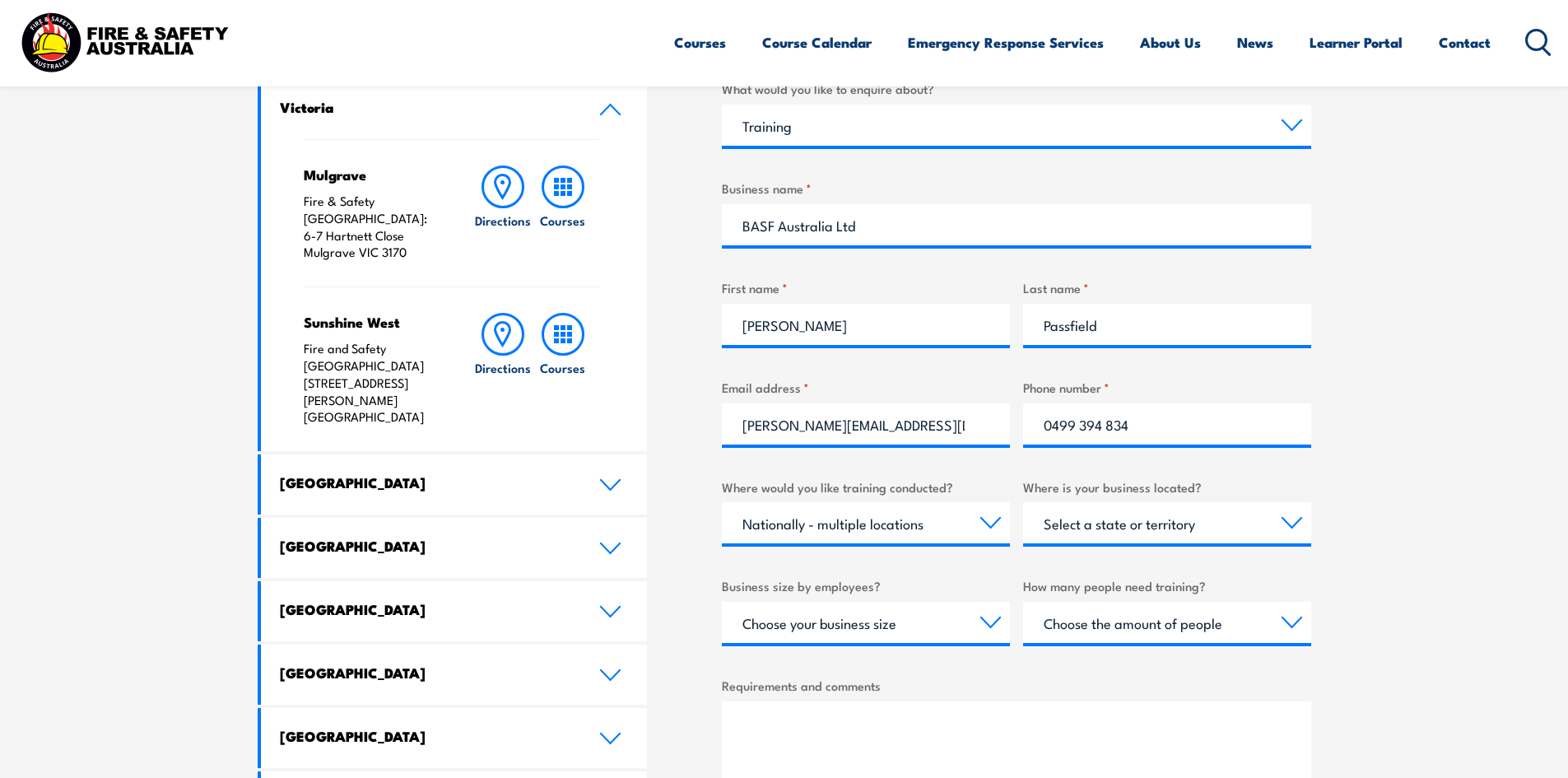
click at [1374, 443] on section "Speak to a specialist call 1300 885 530 LOCATIONS NEAR YOU Victoria Mulgrave Fi…" at bounding box center [784, 461] width 1568 height 1132
click at [1089, 517] on select "Select a state or territory QLD NSW VIC SA ACT WA TAS NT" at bounding box center [1167, 522] width 288 height 41
select select "VIC"
click at [1023, 502] on select "Select a state or territory QLD NSW VIC SA ACT WA TAS NT" at bounding box center [1167, 522] width 288 height 41
click at [808, 628] on select "Choose your business size 1 to 19 20 to 199 200+" at bounding box center [866, 623] width 288 height 41
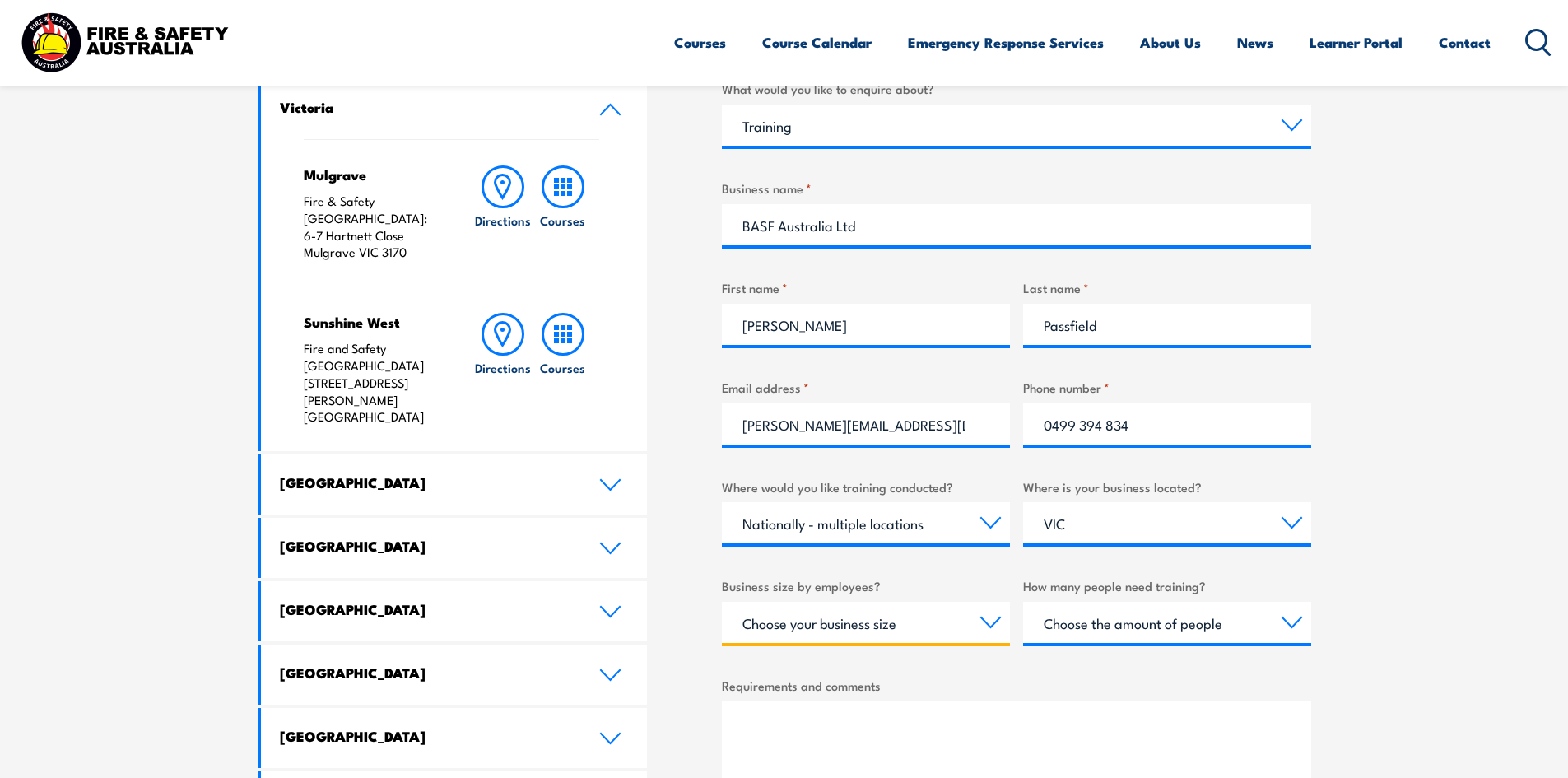
select select "200+"
click at [722, 602] on select "Choose your business size 1 to 19 20 to 199 200+" at bounding box center [866, 623] width 288 height 41
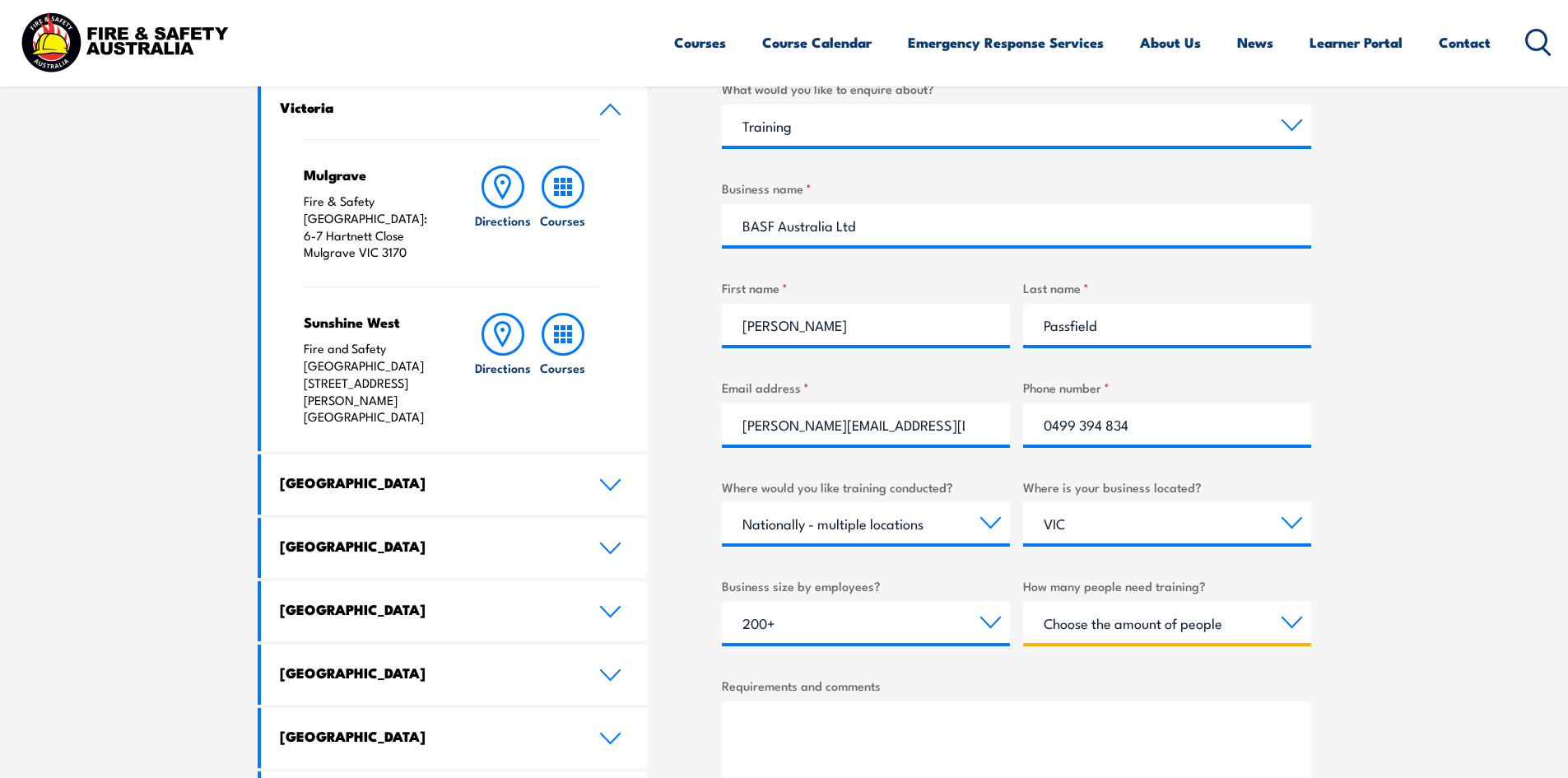
click at [1123, 631] on select "Choose the amount of people 1 to 4 5 to 19 20+" at bounding box center [1167, 623] width 288 height 41
select select "20+"
click at [1023, 602] on select "Choose the amount of people 1 to 4 5 to 19 20+" at bounding box center [1167, 623] width 288 height 41
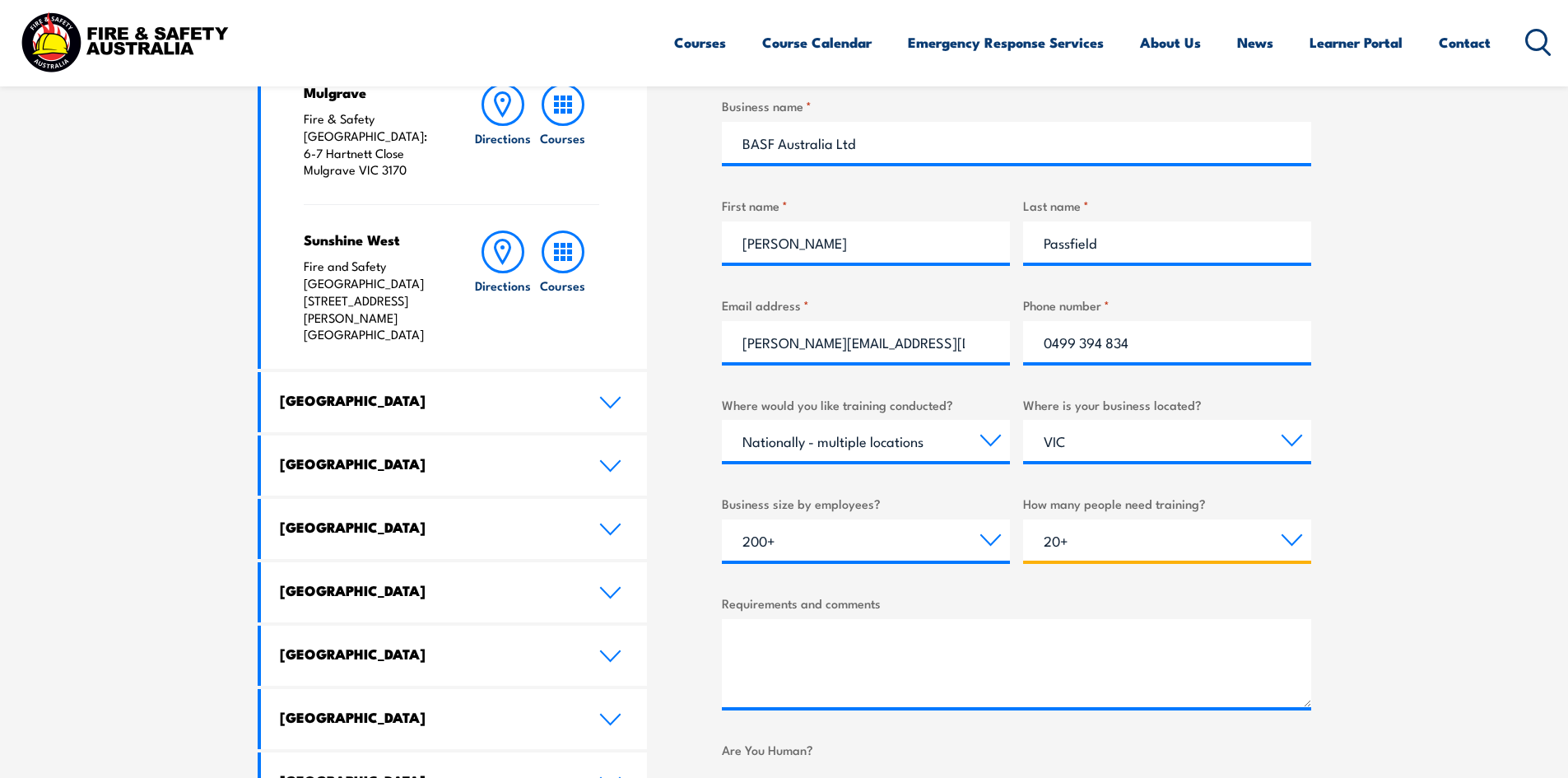
scroll to position [741, 0]
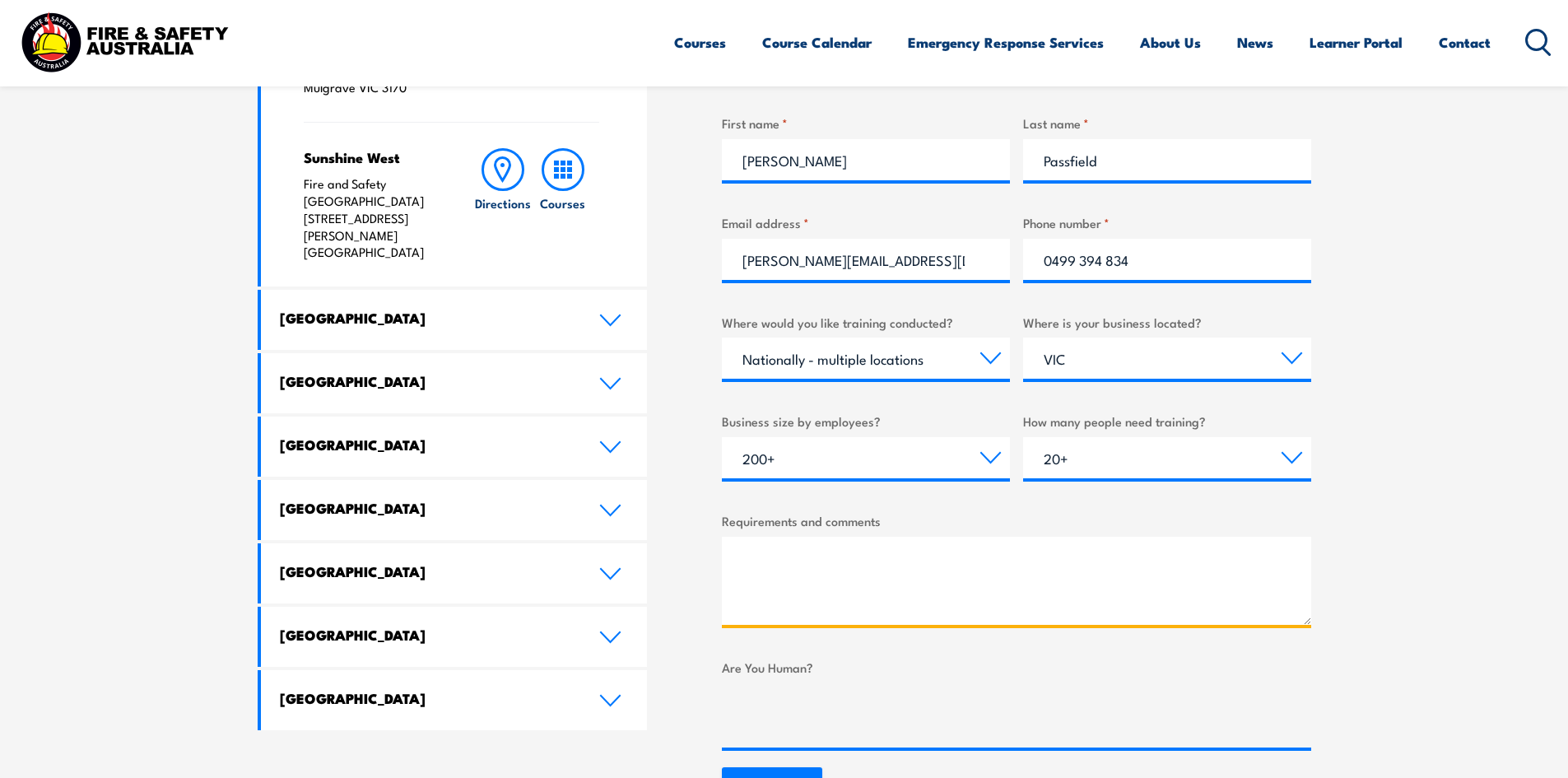
click at [794, 576] on textarea "Requirements and comments" at bounding box center [1017, 580] width 590 height 88
type textarea "H"
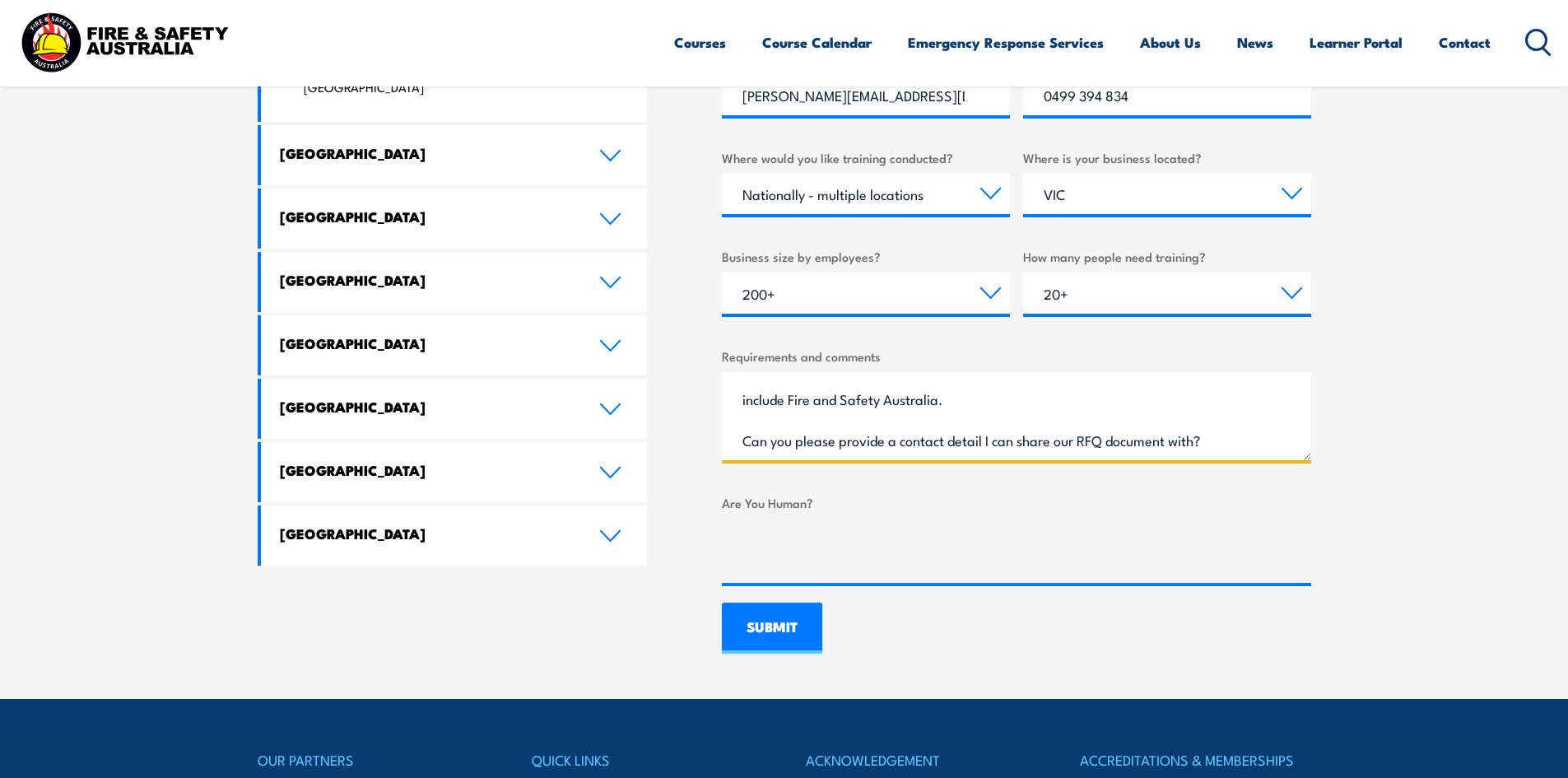
scroll to position [988, 0]
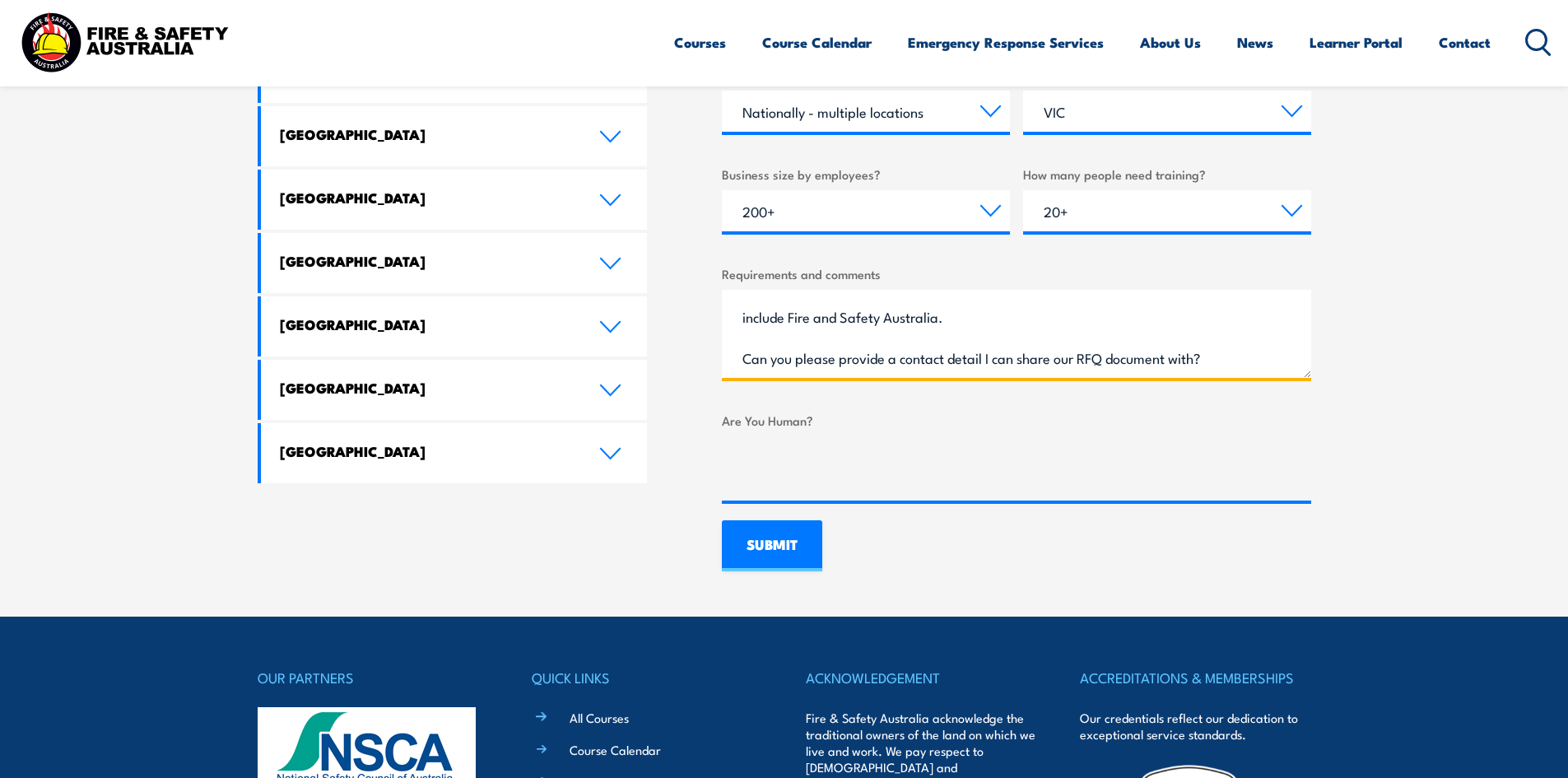
type textarea "Dear Fire and Safety Australia, I am commencing an RFQ for First Aid and Fire W…"
click at [765, 552] on input "SUBMIT" at bounding box center [772, 545] width 100 height 51
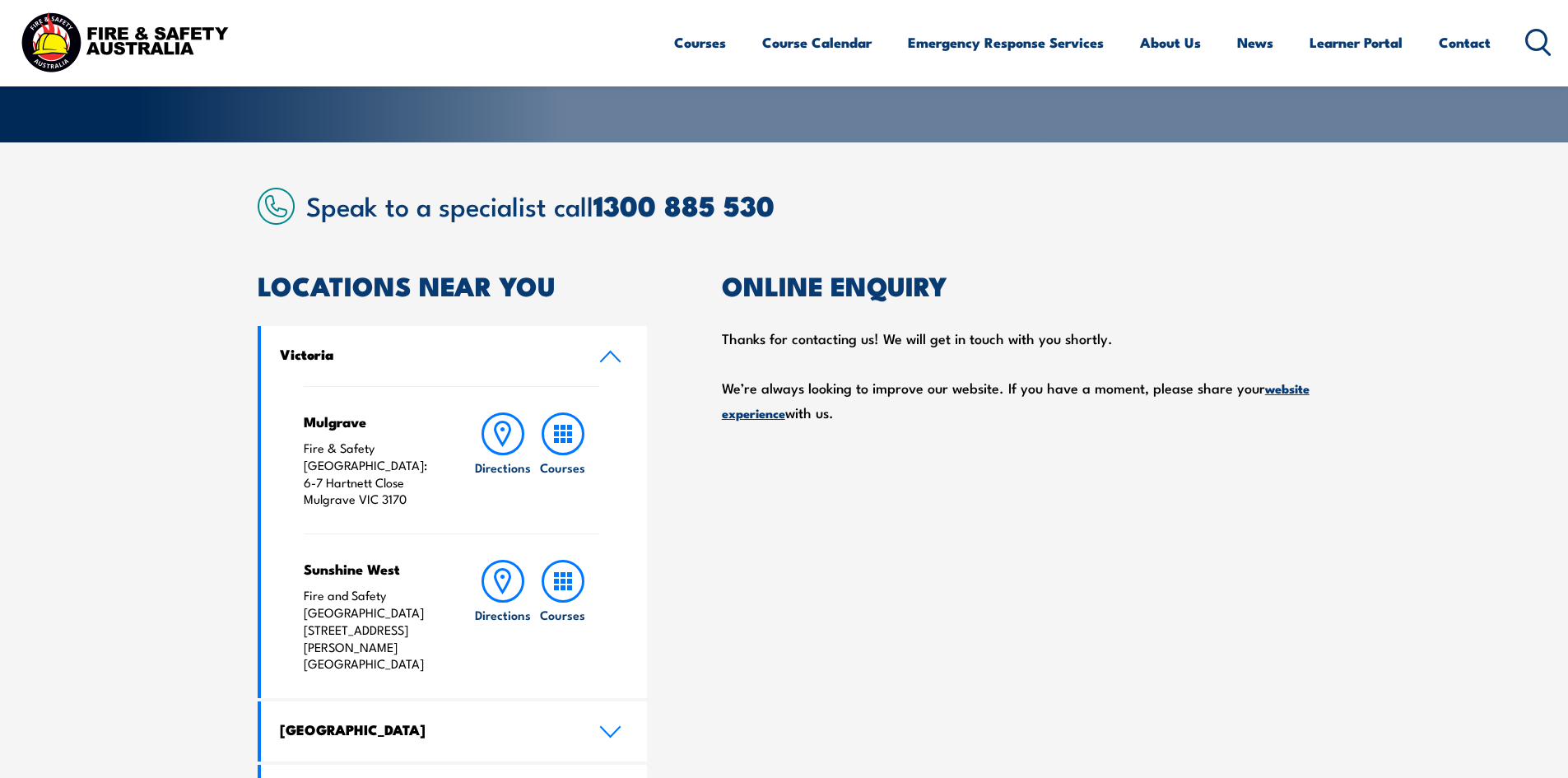
scroll to position [247, 0]
